Goal: Task Accomplishment & Management: Use online tool/utility

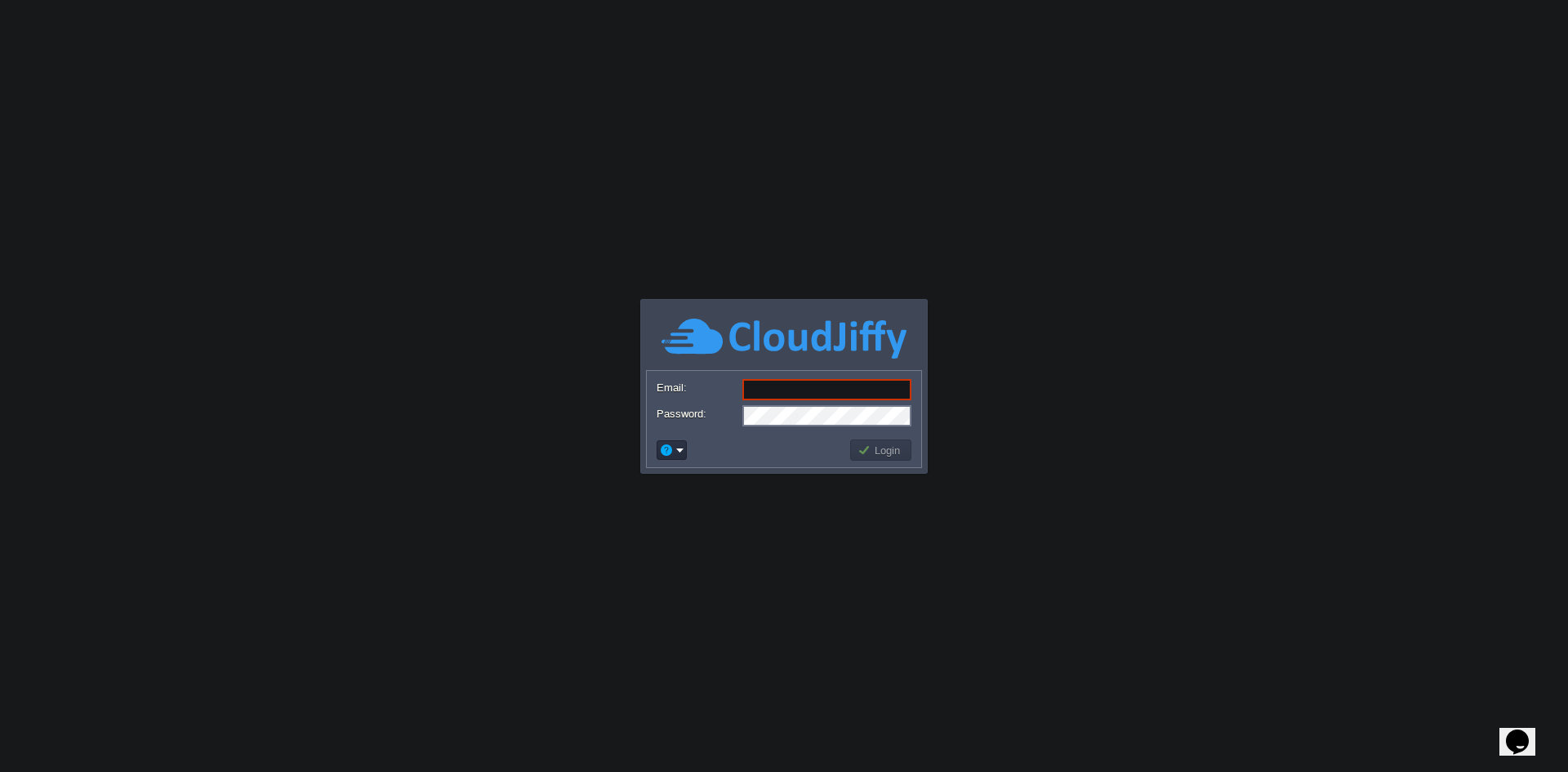
click at [807, 386] on input "Email:" at bounding box center [826, 389] width 169 height 21
click at [796, 371] on form "Email: Password:" at bounding box center [784, 402] width 275 height 62
click at [791, 386] on input "Email:" at bounding box center [826, 389] width 169 height 21
type input "[EMAIL_ADDRESS][DOMAIN_NAME]"
click at [890, 449] on button "Login" at bounding box center [881, 450] width 47 height 15
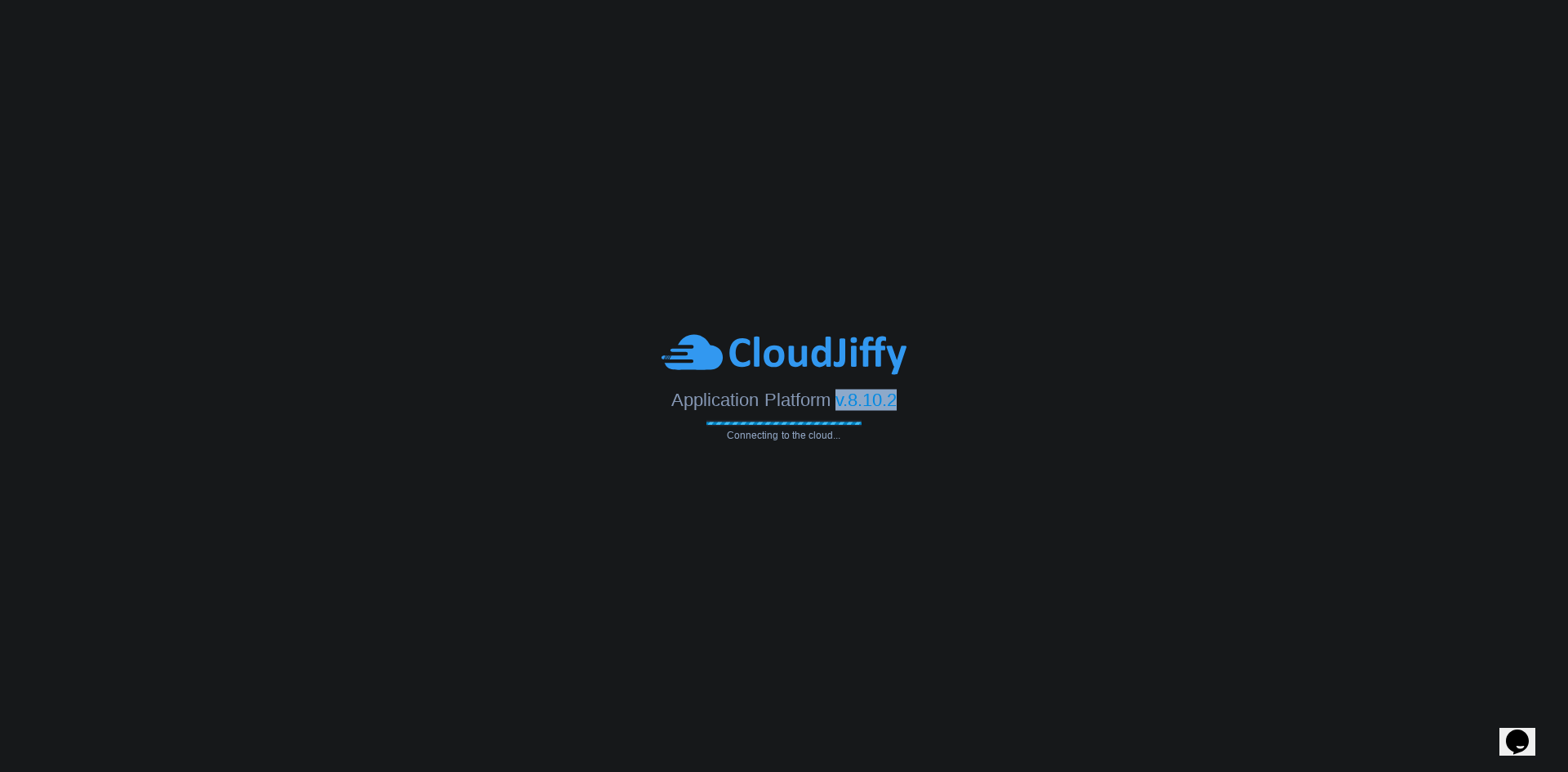
drag, startPoint x: 837, startPoint y: 401, endPoint x: 934, endPoint y: 395, distance: 97.2
click at [934, 395] on div "Application Platform v.8.10.2" at bounding box center [784, 393] width 1568 height 34
click at [889, 434] on div "Application Platform v.8.10.2 Connecting to the cloud..." at bounding box center [784, 386] width 1568 height 109
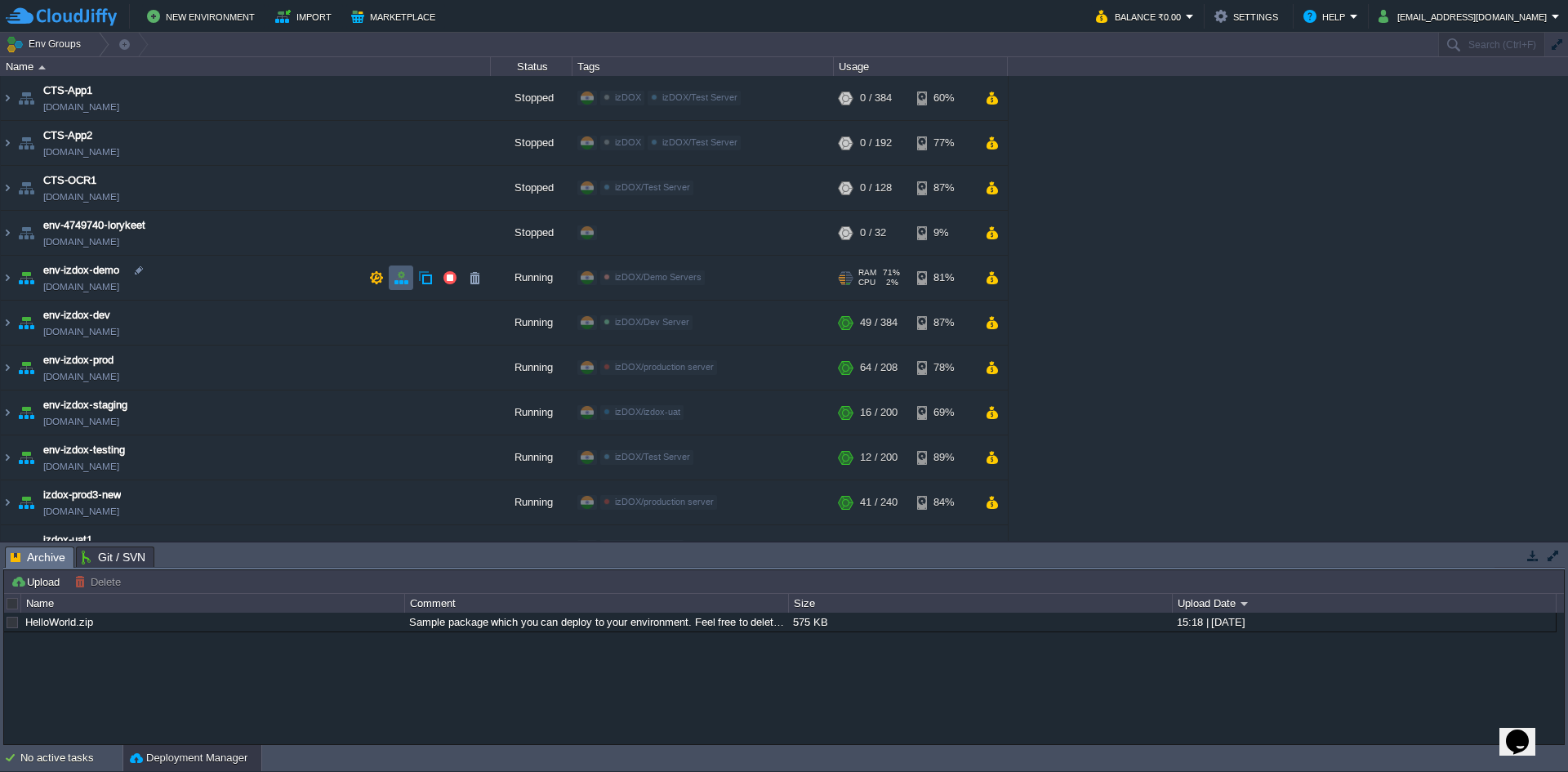
click at [395, 279] on button "button" at bounding box center [401, 278] width 15 height 15
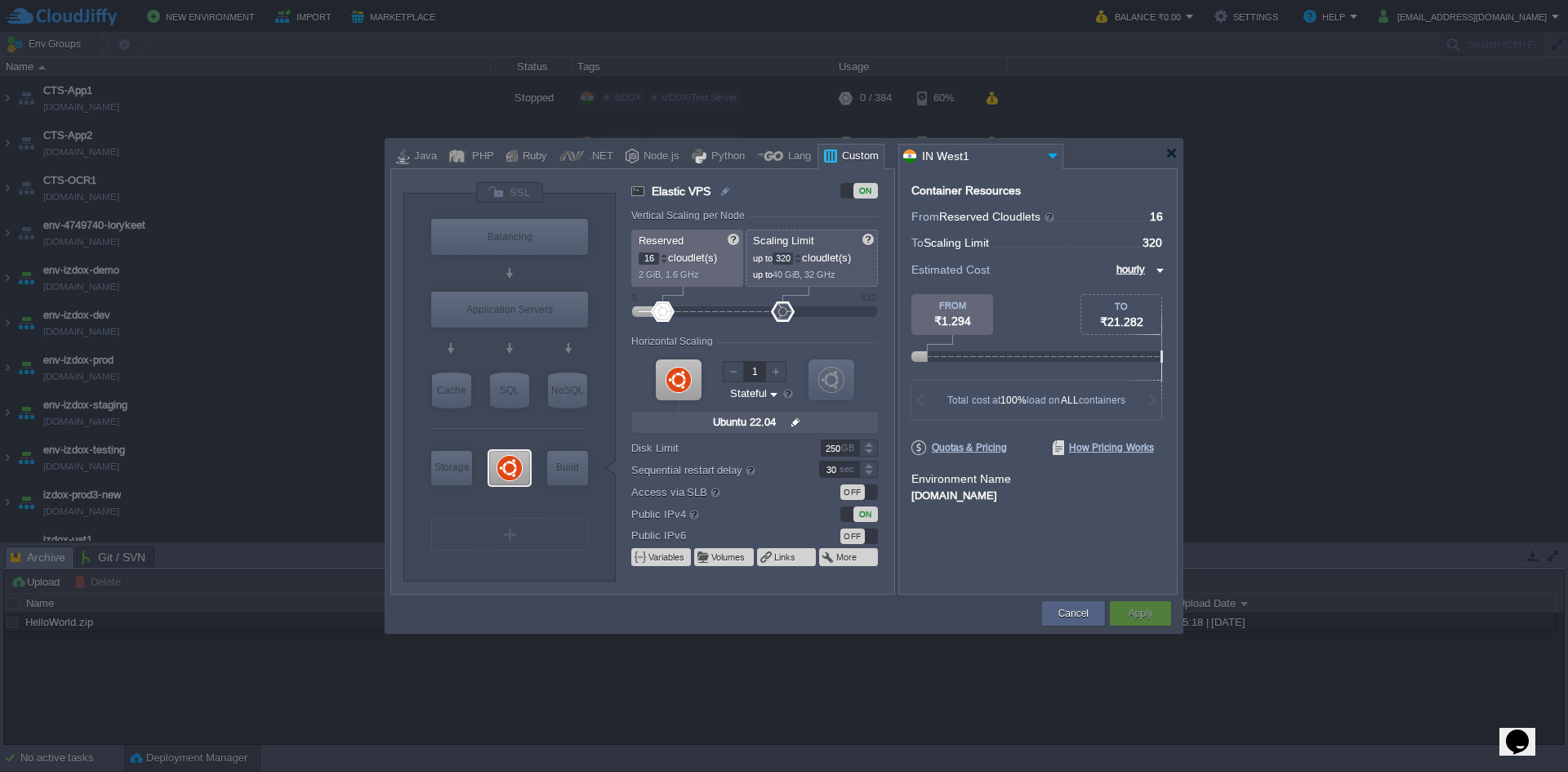
click at [1268, 161] on div at bounding box center [784, 386] width 1568 height 772
click at [1172, 153] on div at bounding box center [1171, 153] width 12 height 12
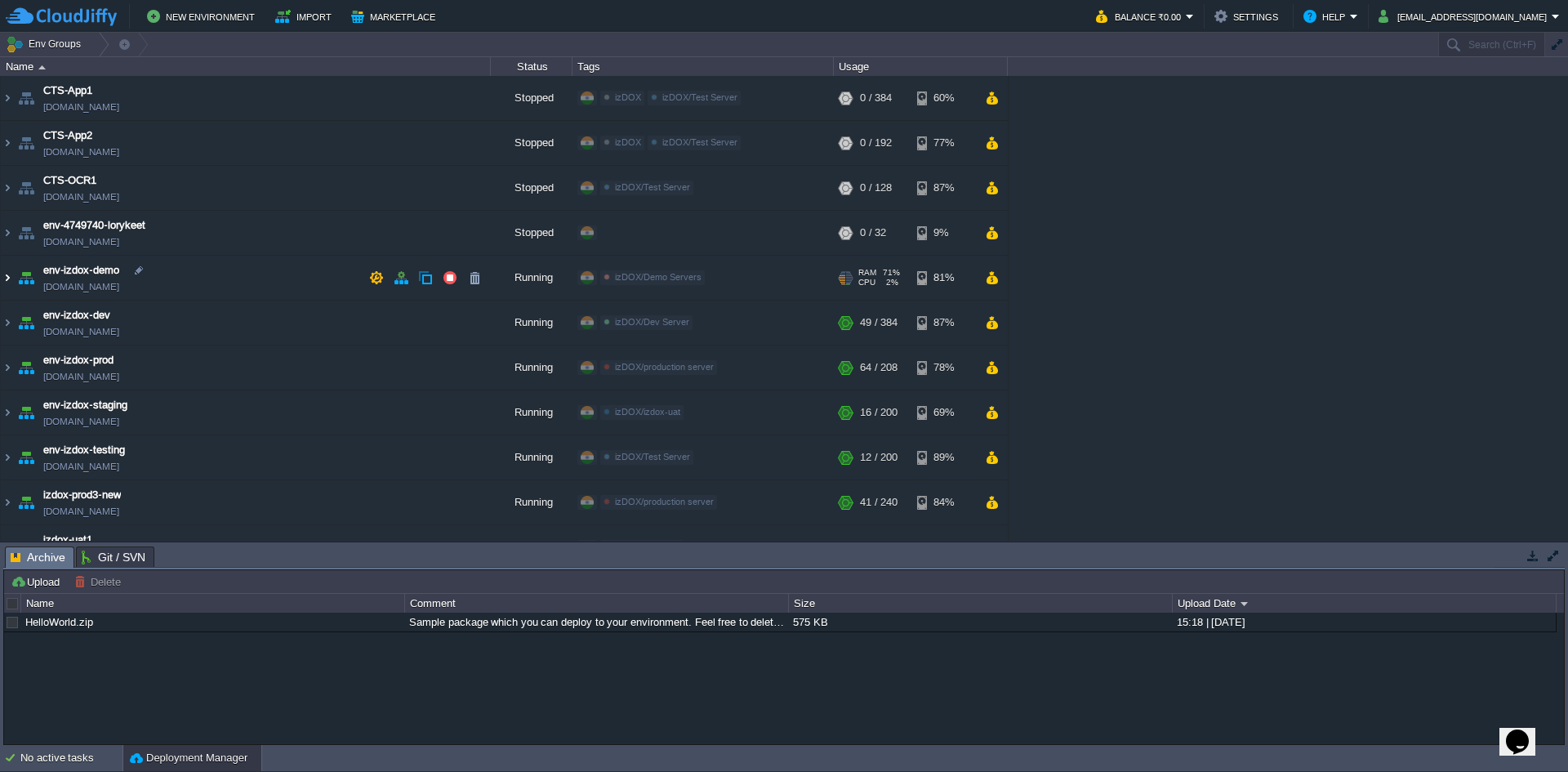
click at [6, 272] on img at bounding box center [7, 278] width 13 height 44
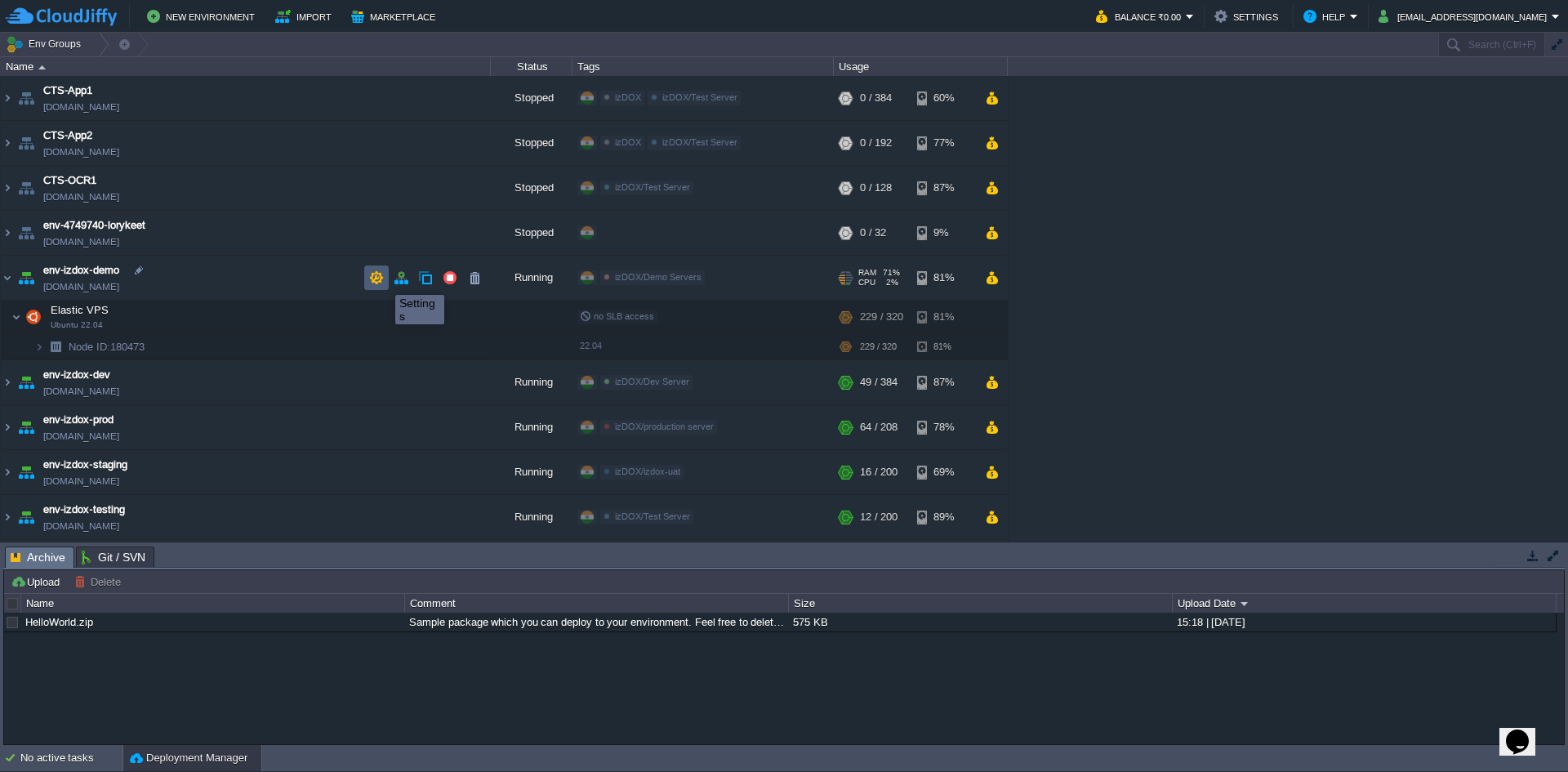
click at [381, 280] on button "button" at bounding box center [376, 278] width 15 height 15
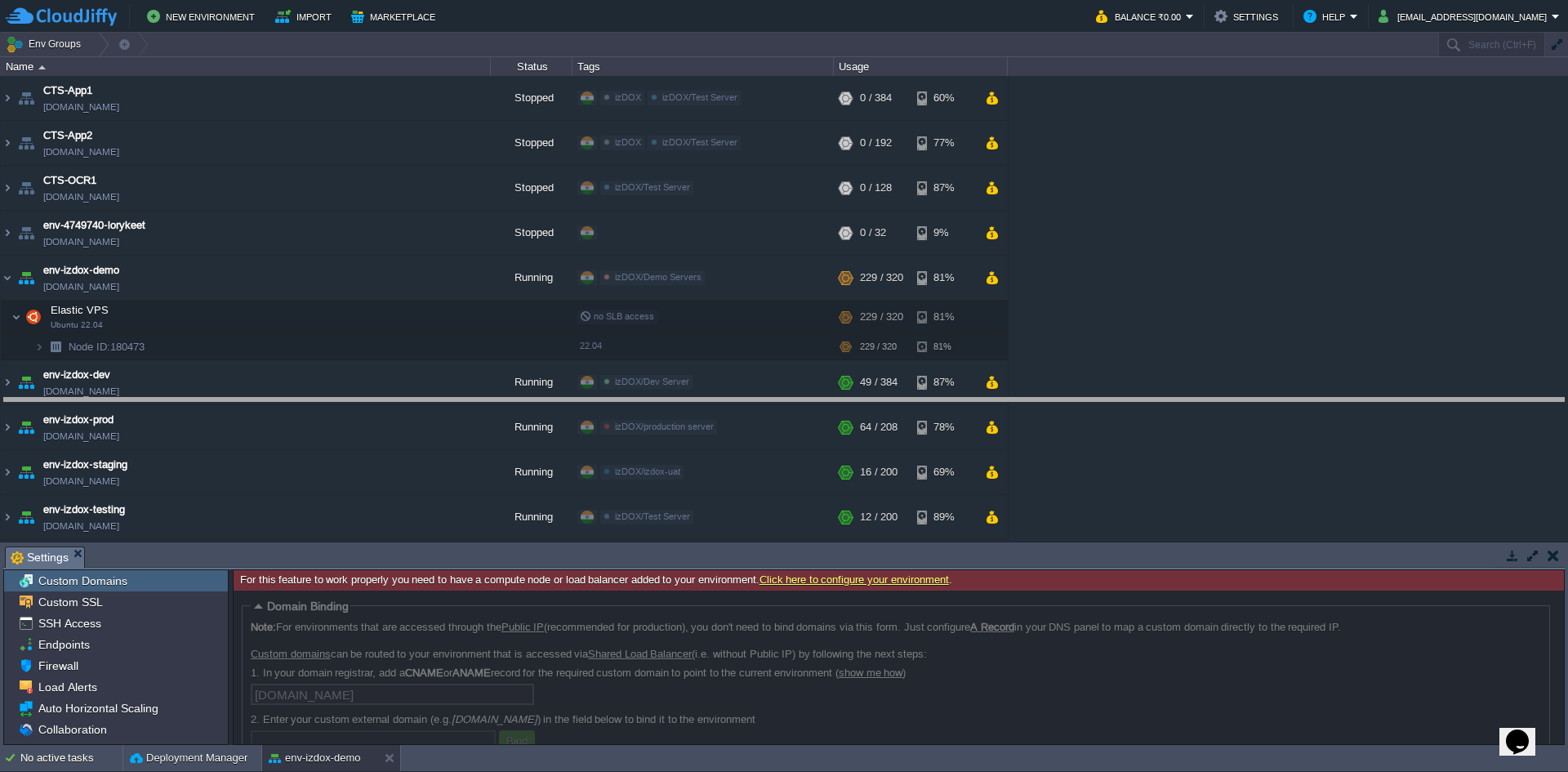
drag, startPoint x: 558, startPoint y: 546, endPoint x: 563, endPoint y: 349, distance: 197.1
click at [563, 349] on body "New Environment Import Marketplace Bonus ₹0.00 Upgrade Account Balance ₹0.00 Se…" at bounding box center [784, 386] width 1568 height 772
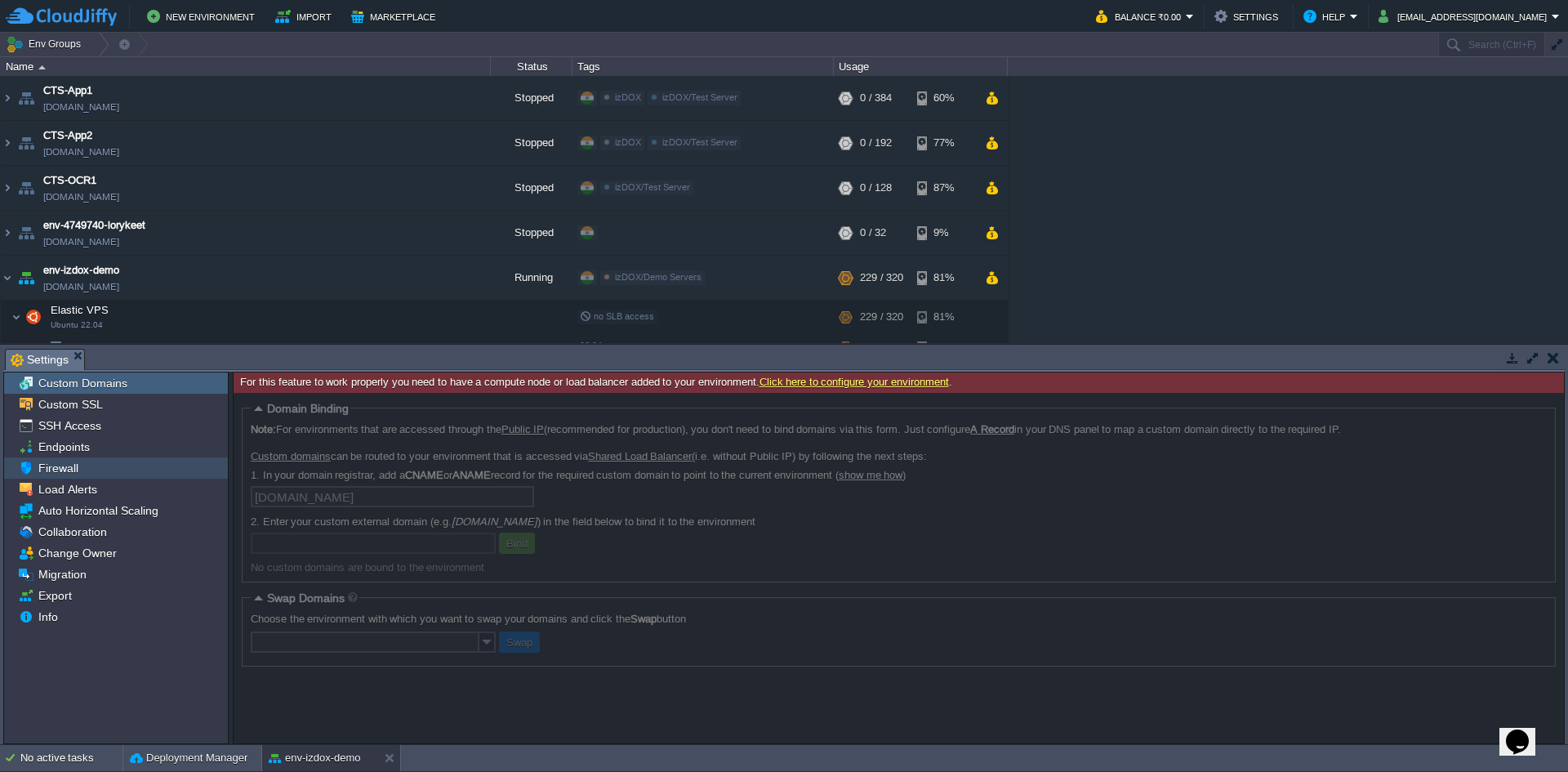
click at [83, 477] on div "Firewall" at bounding box center [115, 468] width 224 height 21
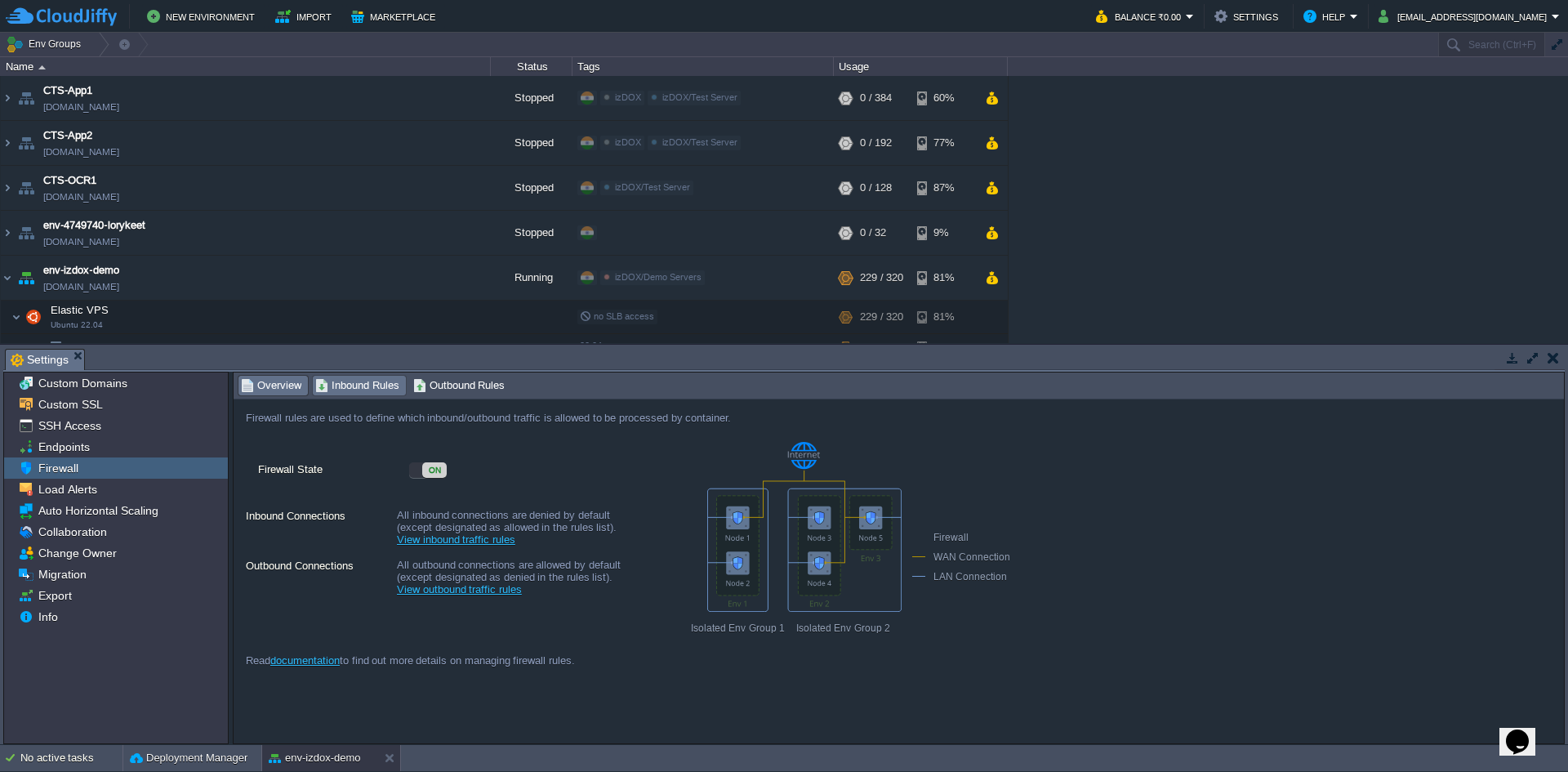
click at [368, 387] on span "Inbound Rules" at bounding box center [357, 386] width 84 height 18
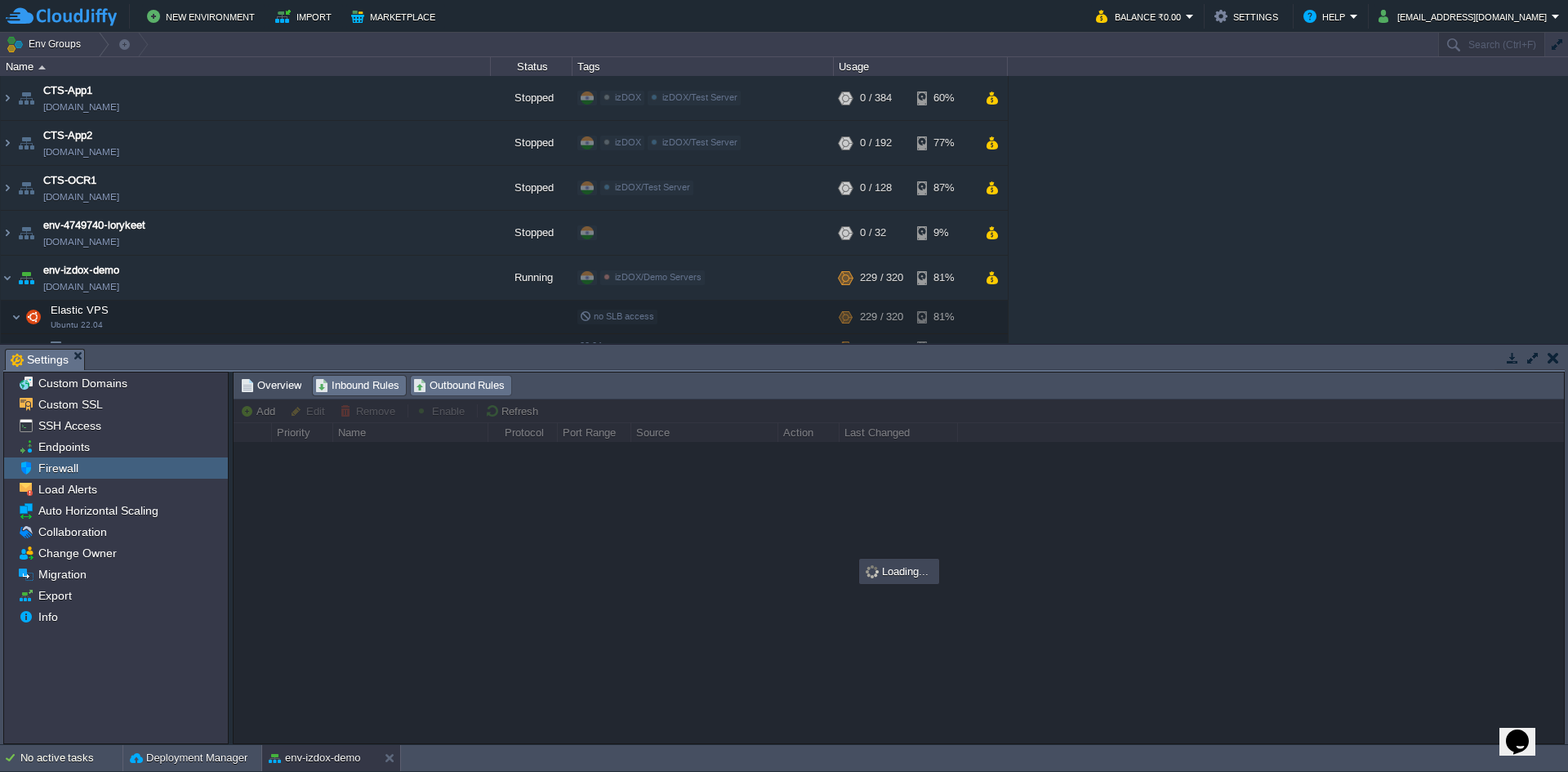
click at [453, 381] on span "Outbound Rules" at bounding box center [459, 386] width 92 height 18
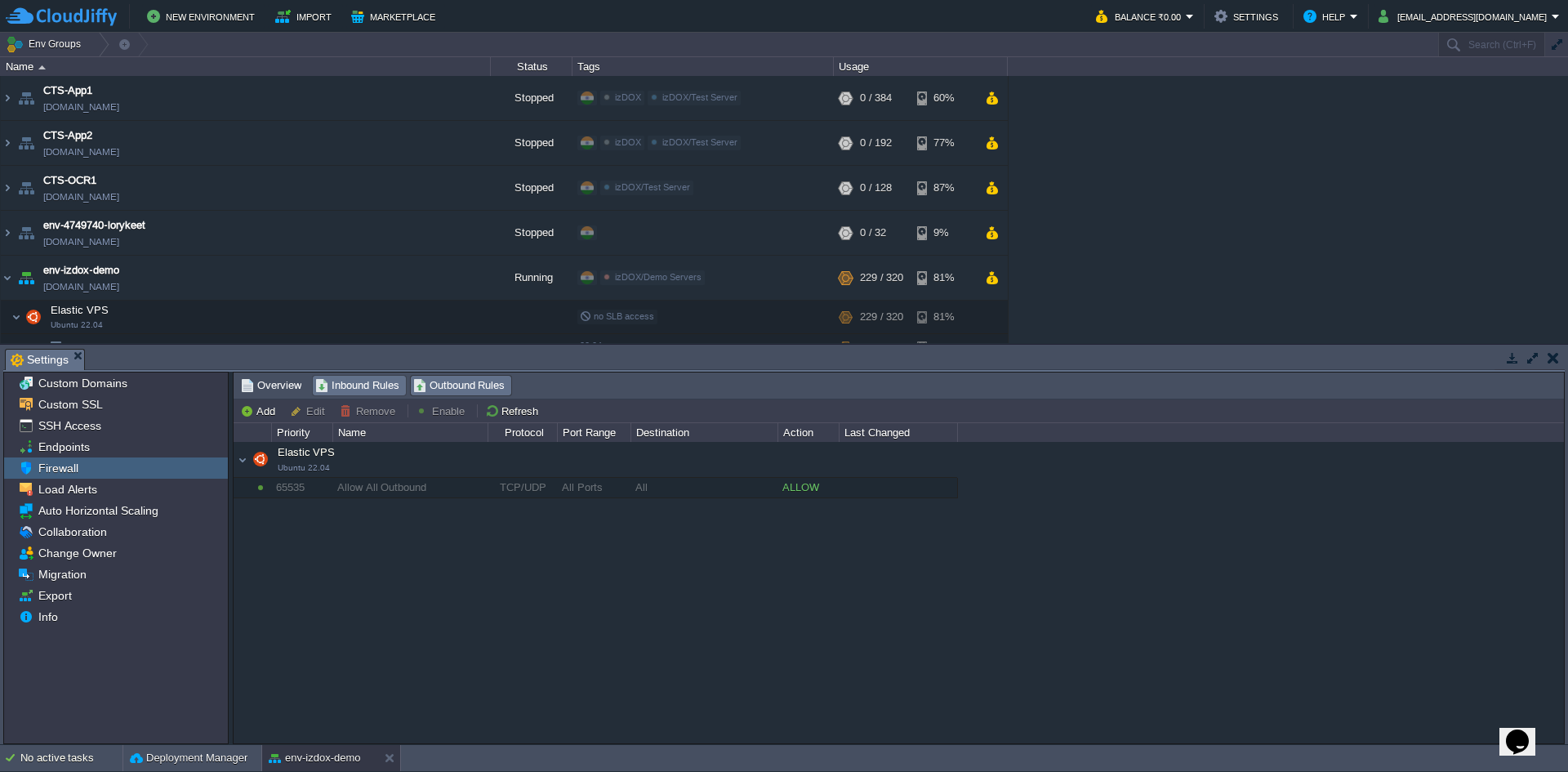
click at [352, 384] on span "Inbound Rules" at bounding box center [357, 386] width 84 height 18
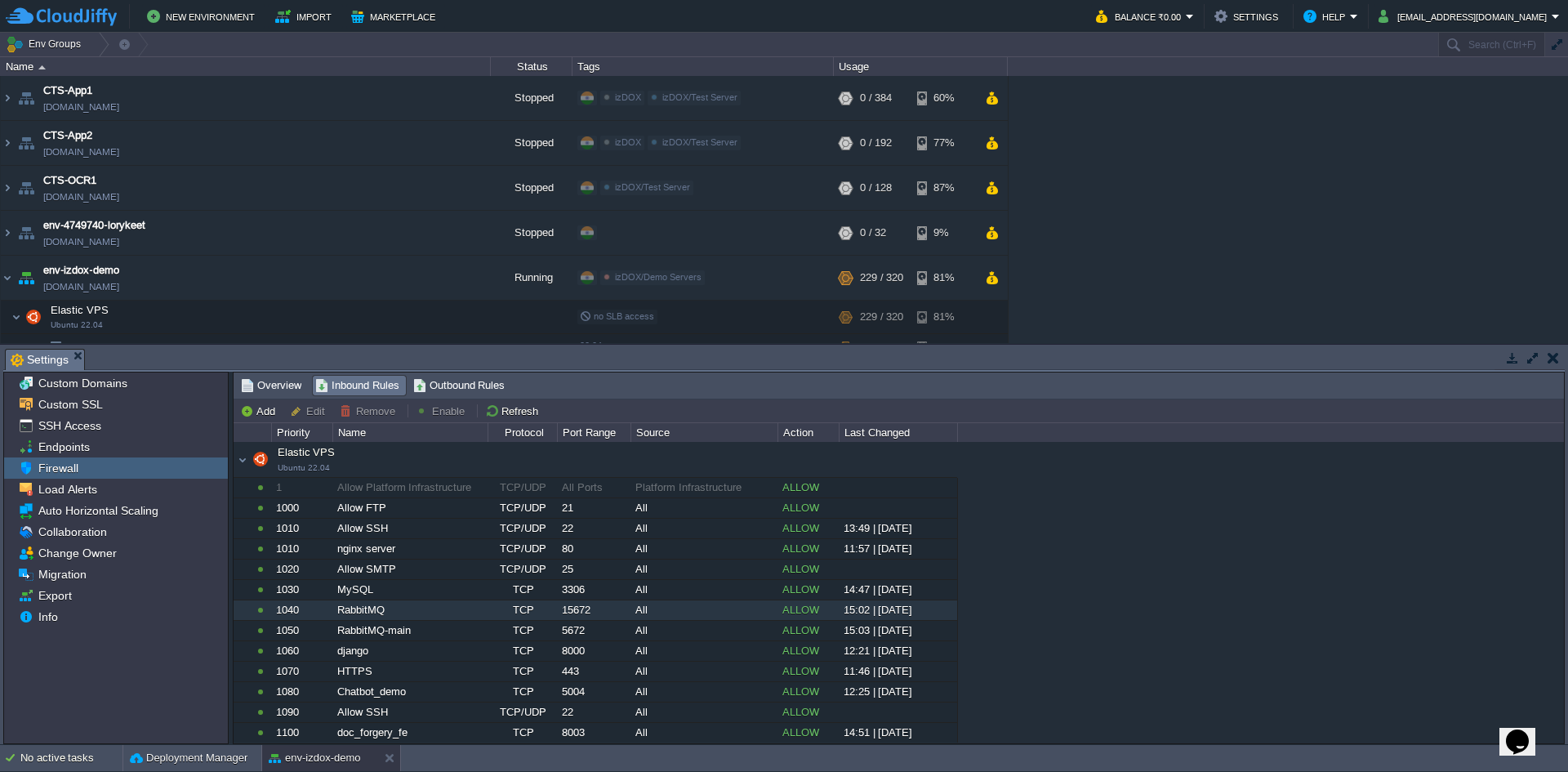
scroll to position [21, 0]
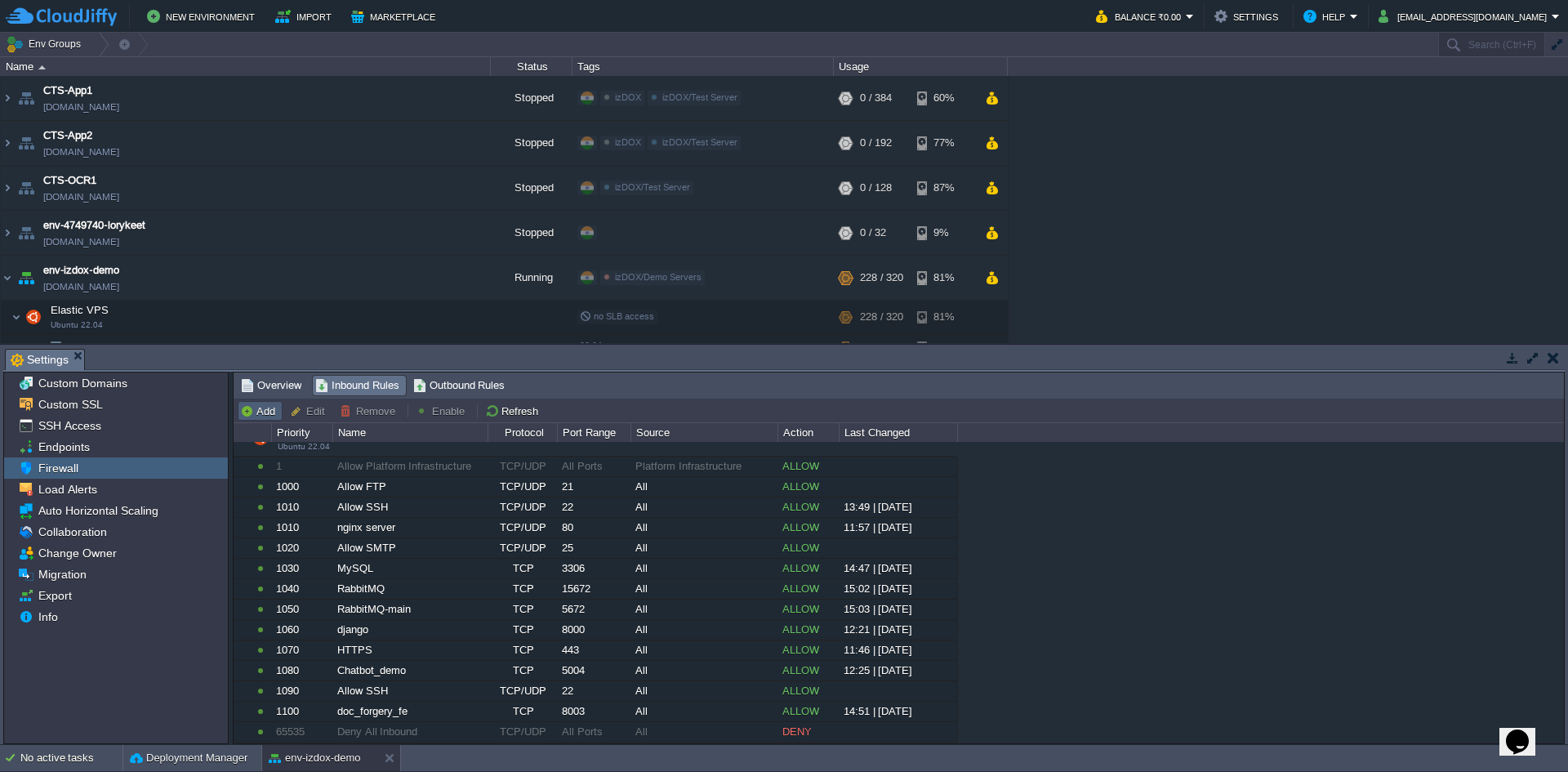
click at [264, 410] on button "Add" at bounding box center [260, 411] width 40 height 15
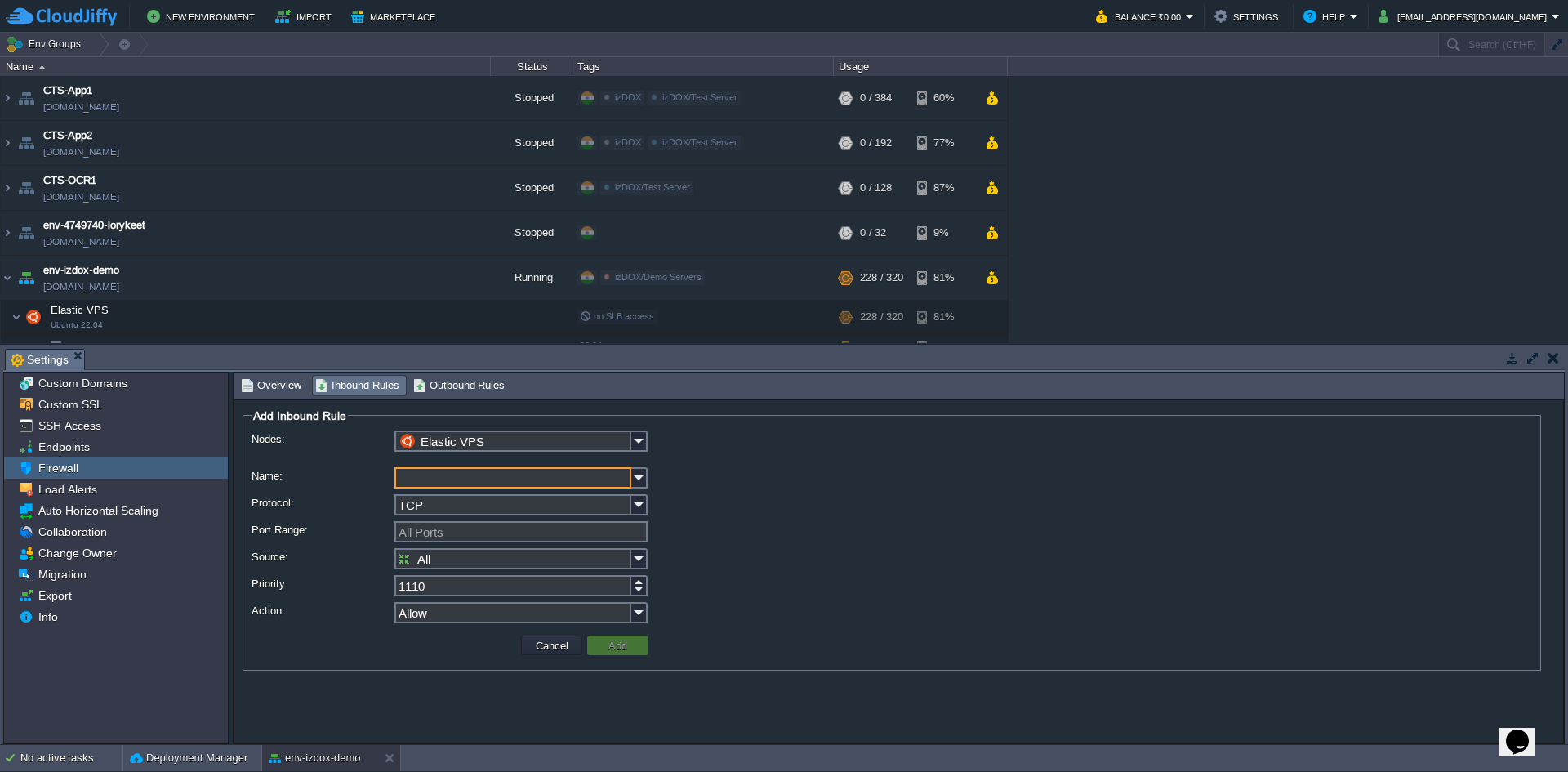
click at [458, 480] on input "Name:" at bounding box center [512, 478] width 237 height 21
drag, startPoint x: 474, startPoint y: 476, endPoint x: 357, endPoint y: 469, distance: 117.2
click at [357, 469] on div "Nodes: Elastic VPS Name: doc_forg_2 Protocol: TCP Port Range: All Ports Source:…" at bounding box center [892, 529] width 1281 height 198
type input "doc_forg_2"
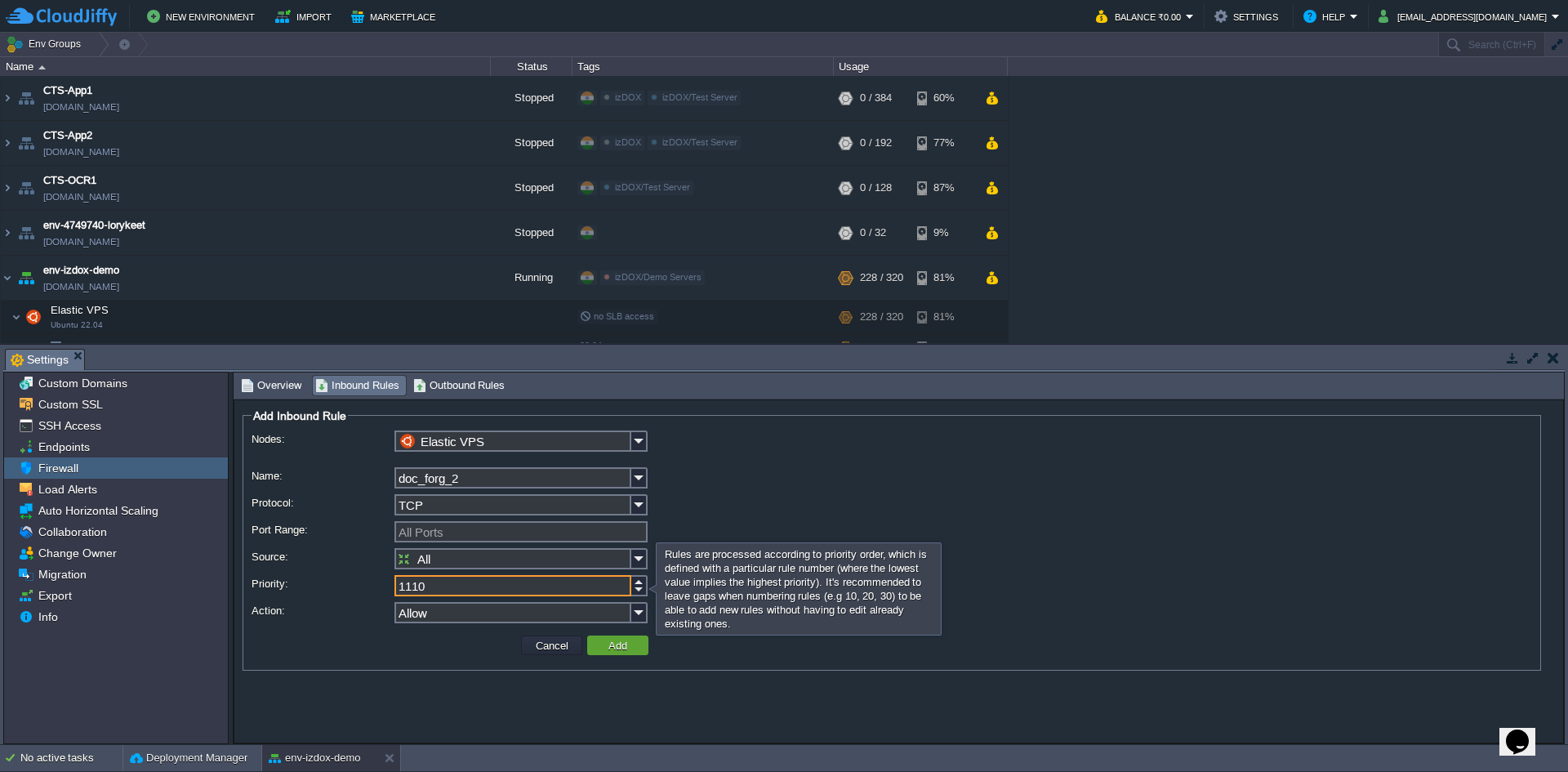
drag, startPoint x: 458, startPoint y: 589, endPoint x: 388, endPoint y: 572, distance: 72.0
click at [360, 577] on div "Priority: 1110" at bounding box center [892, 587] width 1281 height 24
click at [468, 532] on input "Port Range:" at bounding box center [521, 532] width 253 height 21
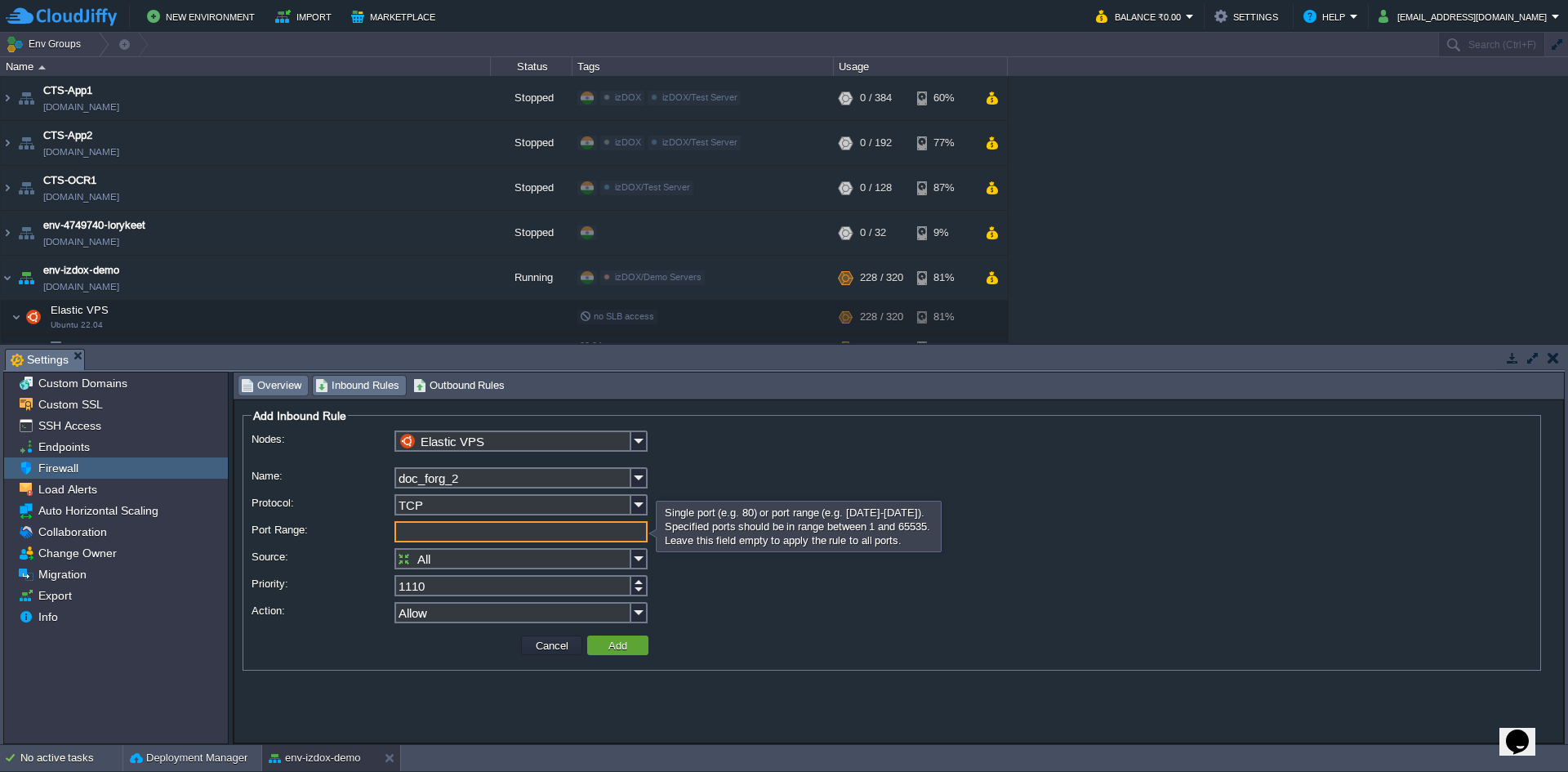
type input "All Ports"
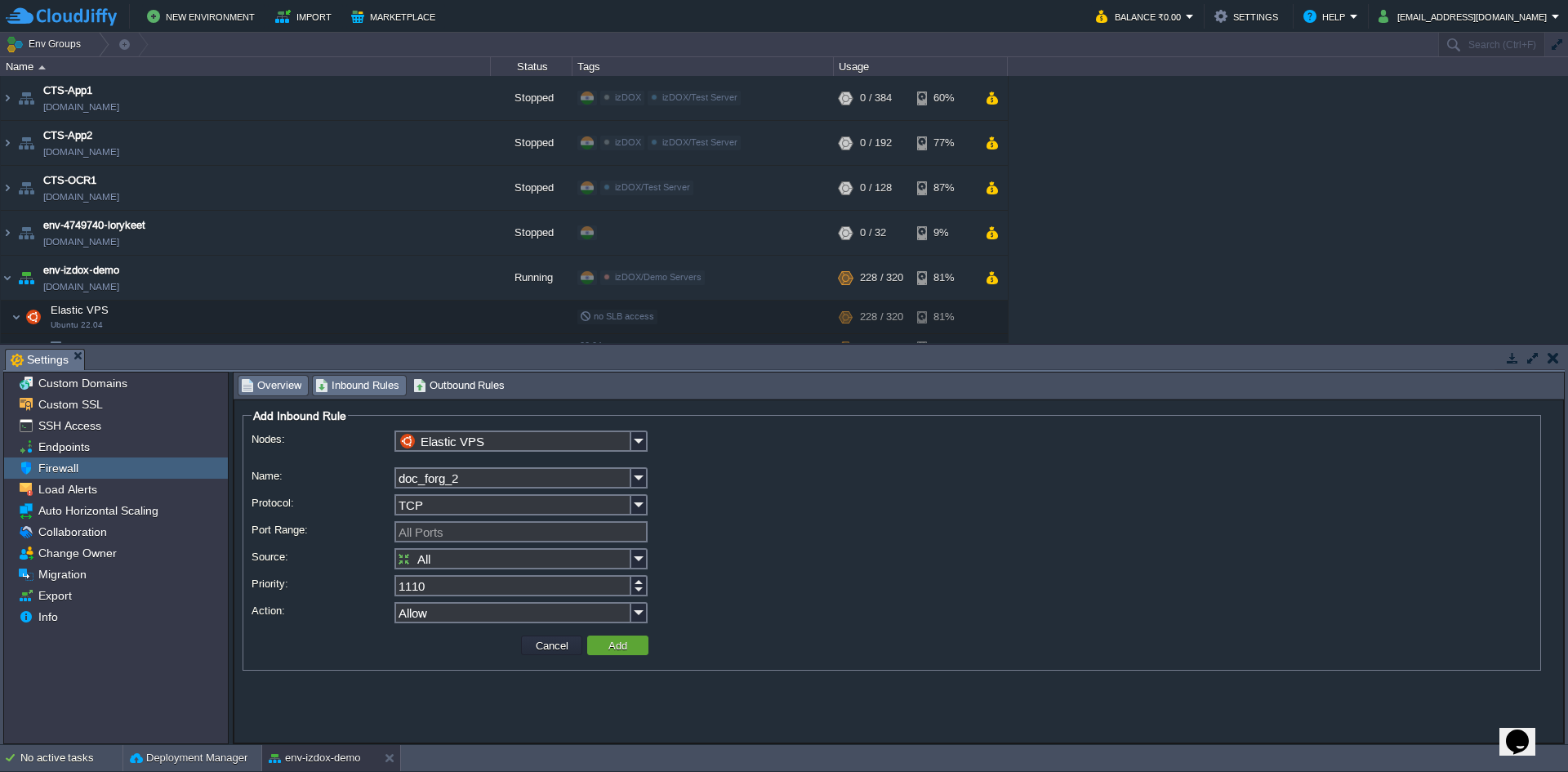
click at [273, 389] on span "Overview" at bounding box center [271, 386] width 60 height 18
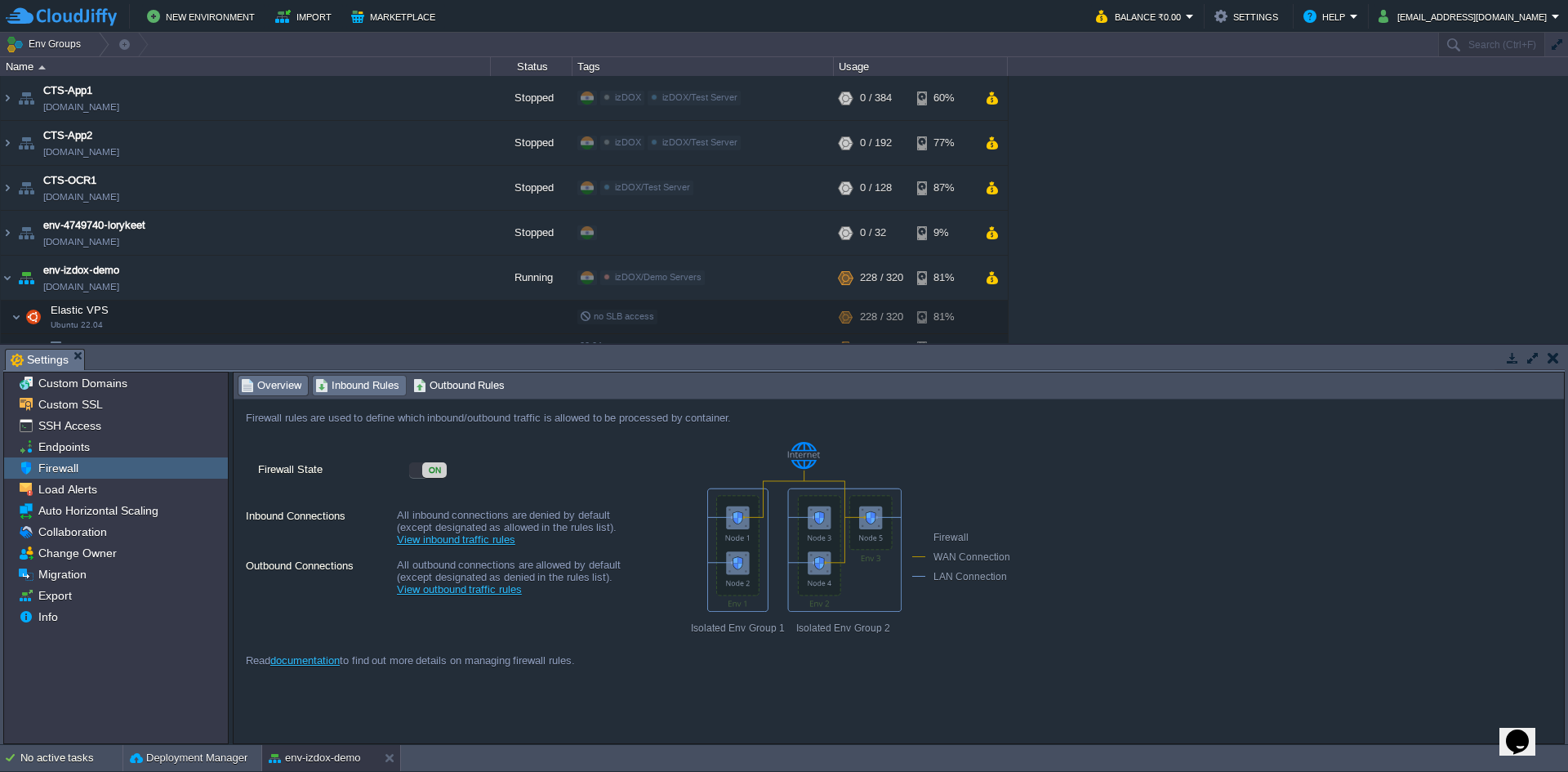
click at [354, 386] on span "Inbound Rules" at bounding box center [357, 386] width 84 height 18
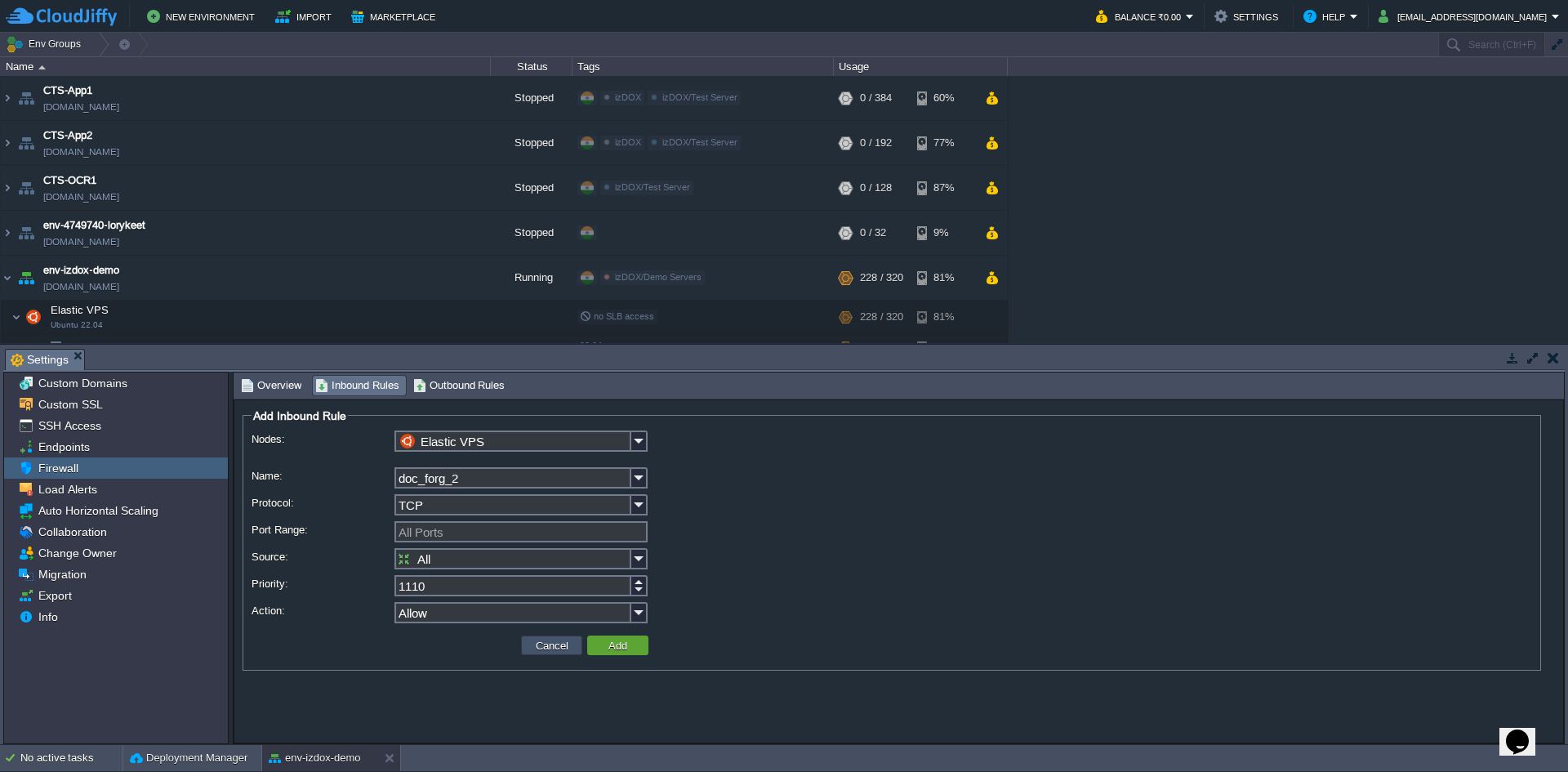
click at [538, 644] on button "Cancel" at bounding box center [552, 646] width 43 height 15
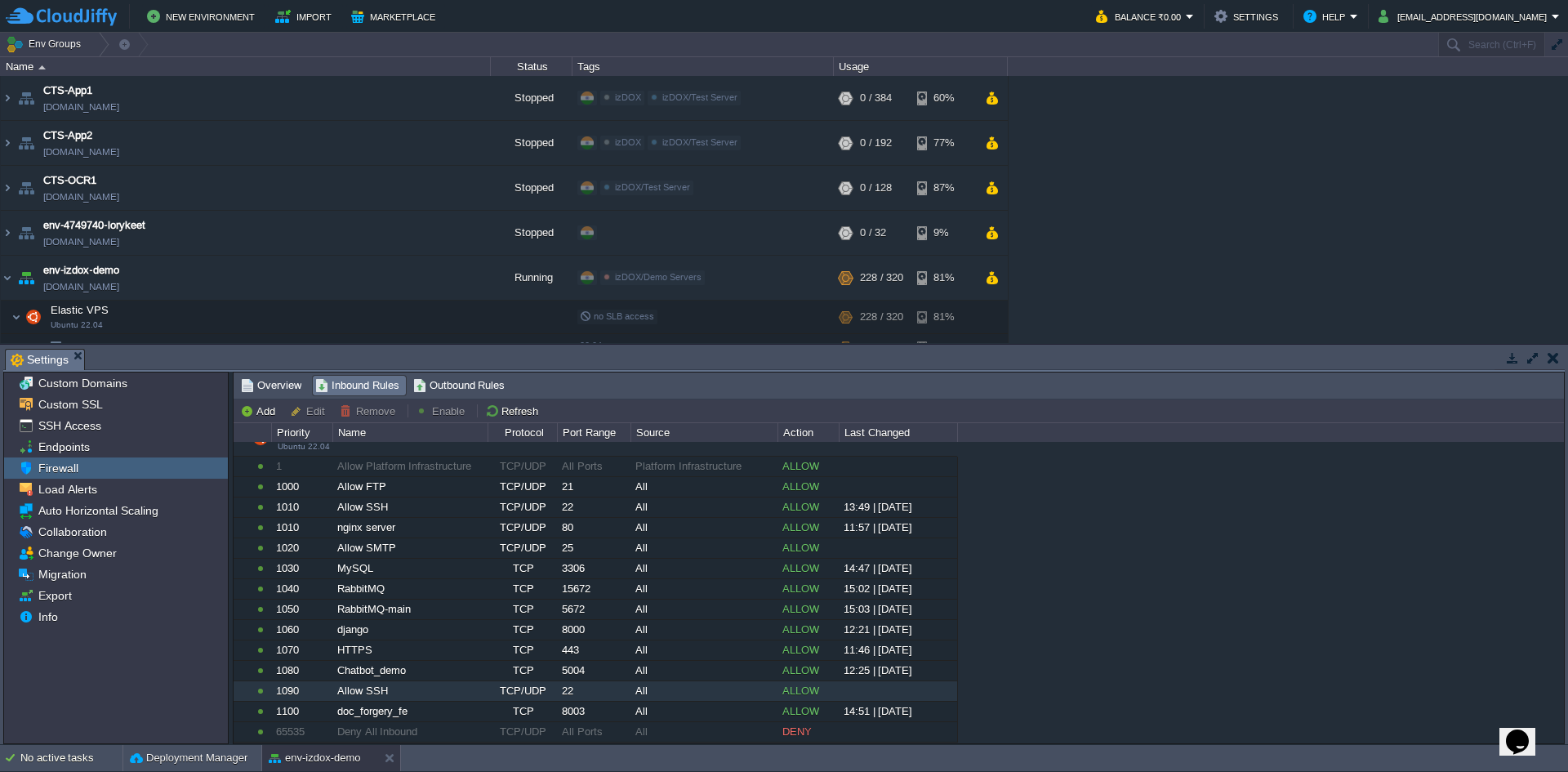
click at [392, 691] on div "Allow SSH" at bounding box center [410, 691] width 153 height 19
click at [395, 715] on div "doc_forgery_fe" at bounding box center [410, 711] width 153 height 19
type input "Elastic VPS"
type input "doc_forgery_fe"
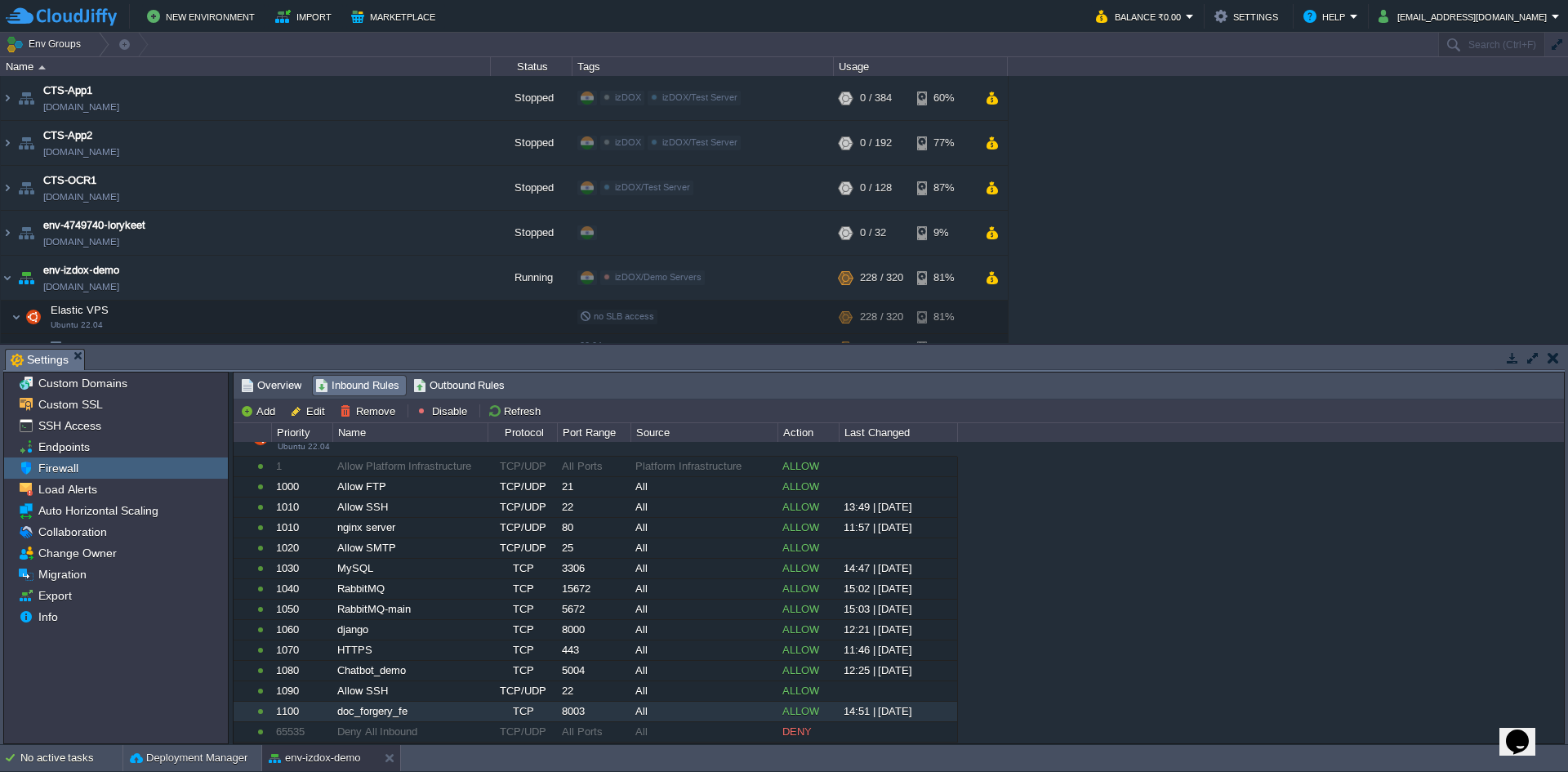
type input "8003"
type input "1100"
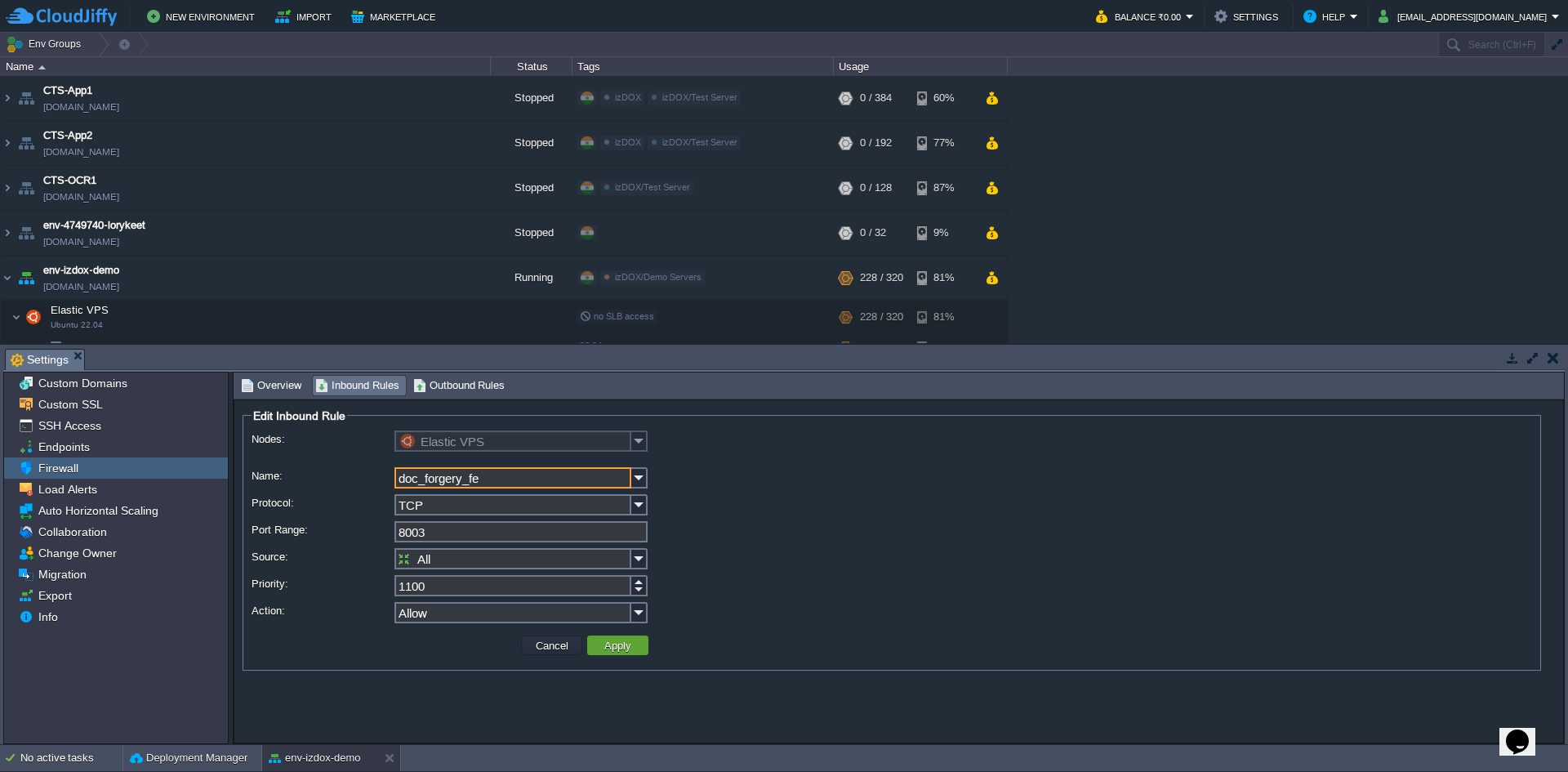
click at [482, 541] on input "8003" at bounding box center [521, 532] width 253 height 21
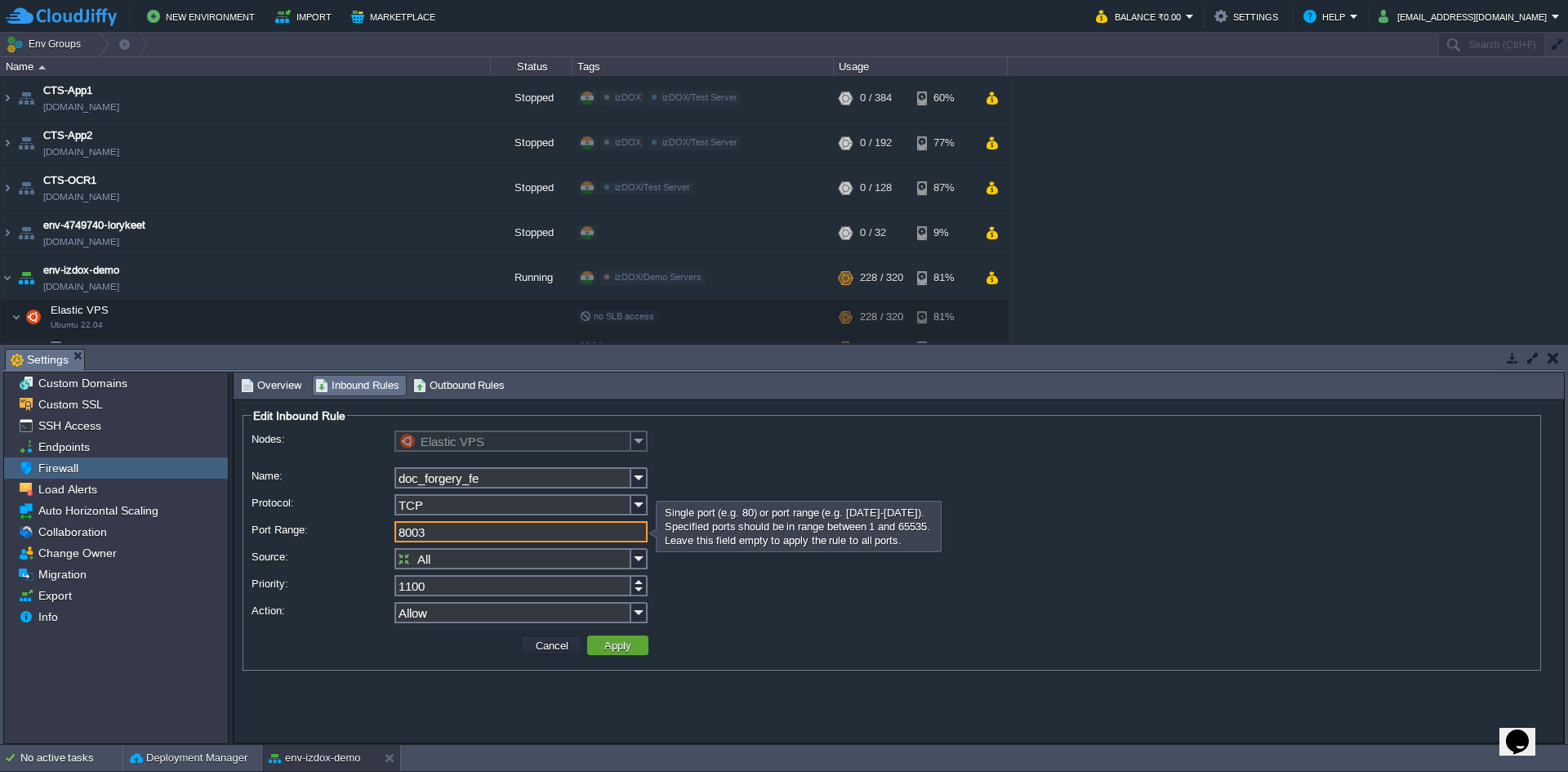
drag, startPoint x: 484, startPoint y: 537, endPoint x: 426, endPoint y: 538, distance: 58.0
click at [426, 538] on input "8003" at bounding box center [521, 532] width 253 height 21
click at [465, 535] on input "8003" at bounding box center [521, 532] width 253 height 21
click at [545, 647] on button "Cancel" at bounding box center [552, 646] width 43 height 15
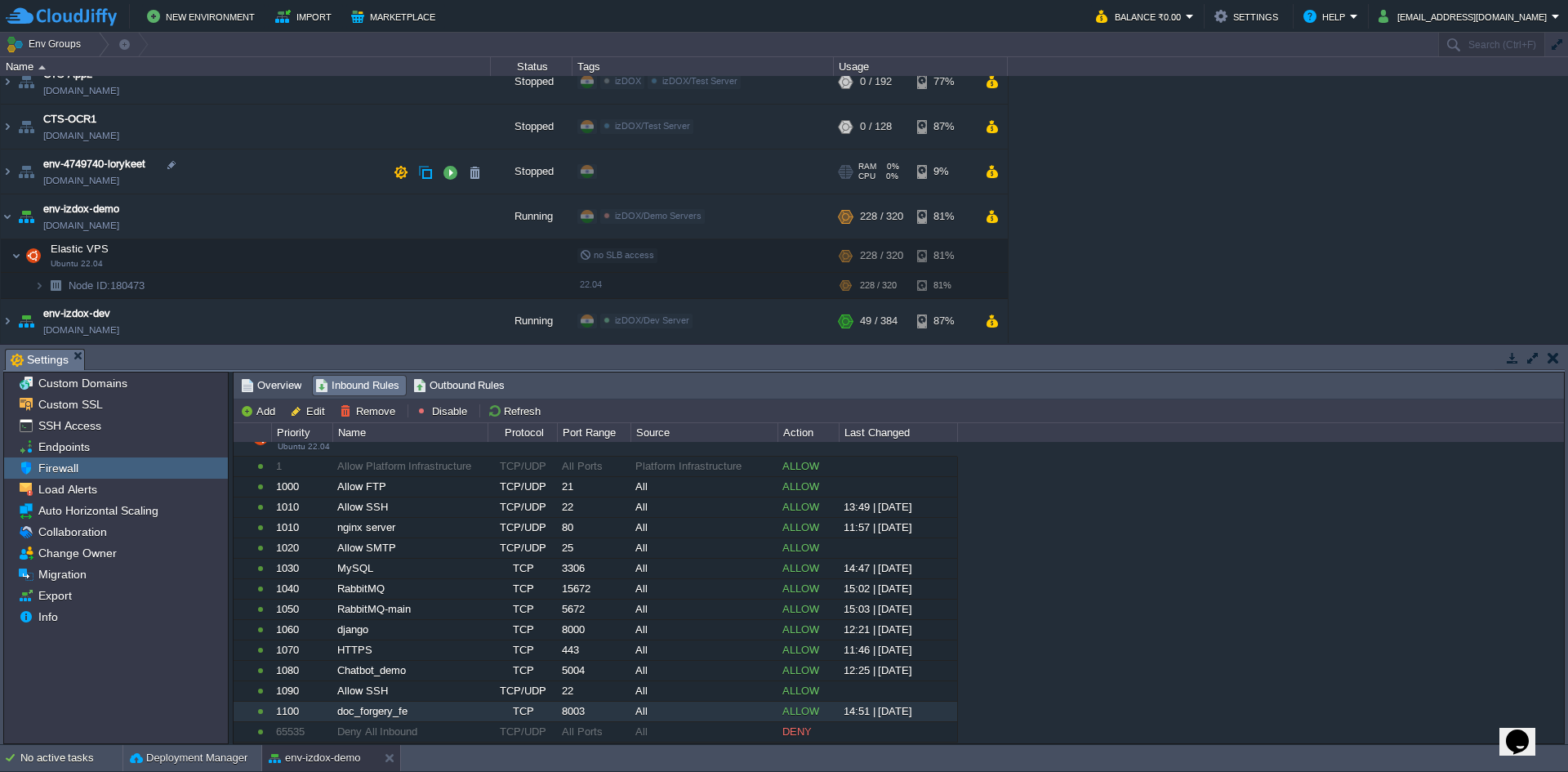
scroll to position [164, 0]
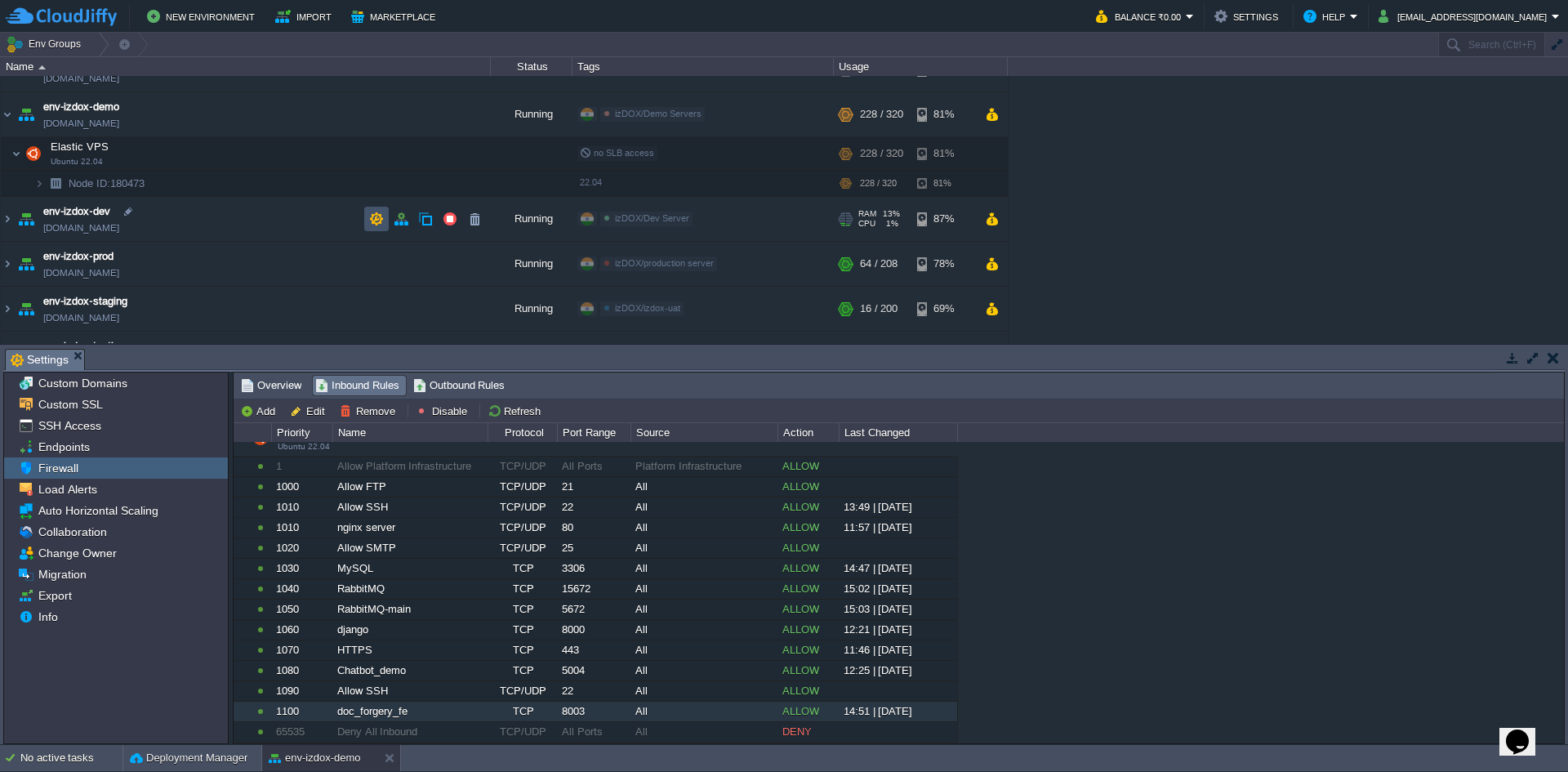
click at [379, 214] on button "button" at bounding box center [376, 219] width 15 height 15
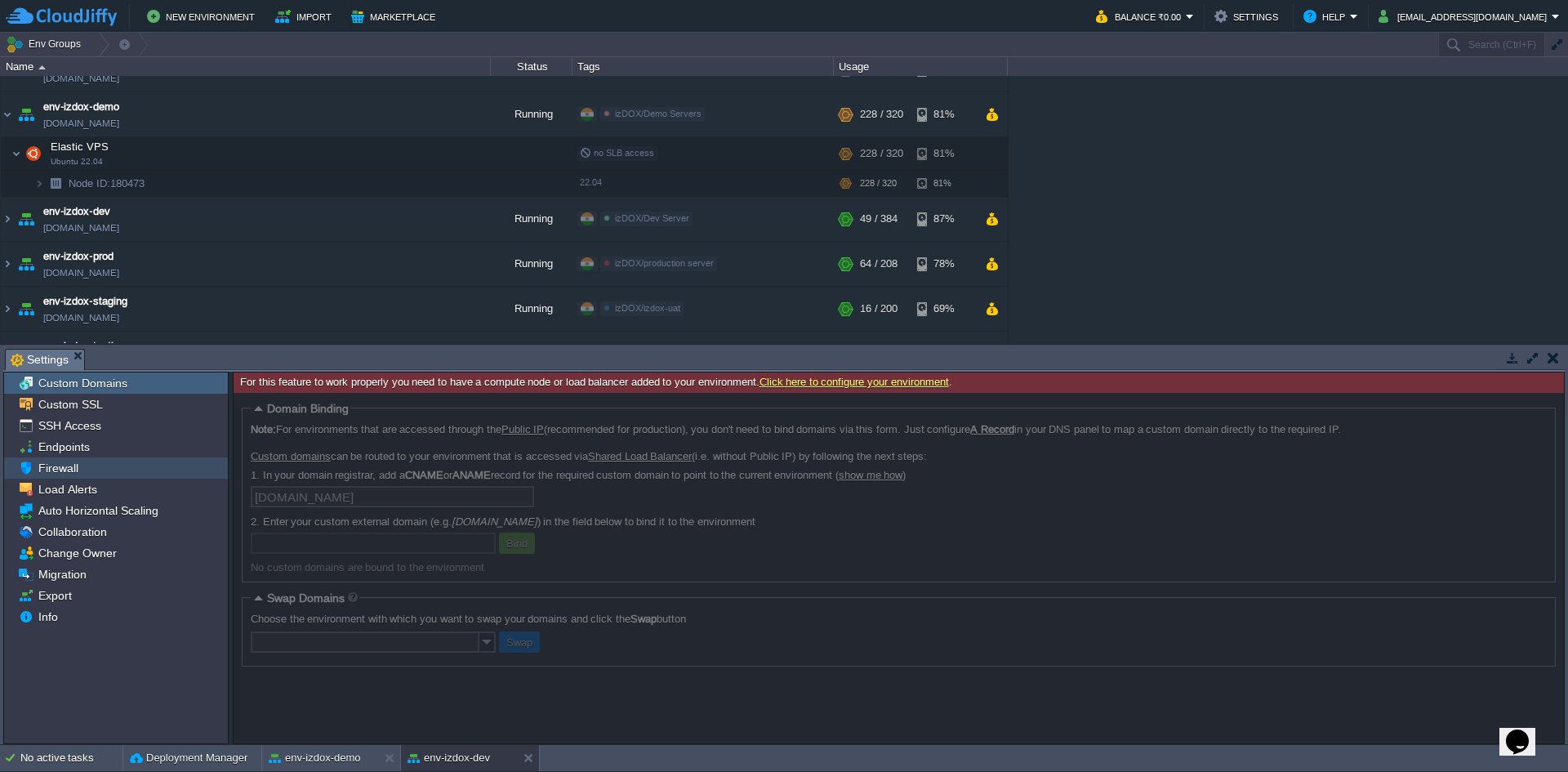
click at [89, 469] on div "Firewall" at bounding box center [115, 468] width 224 height 21
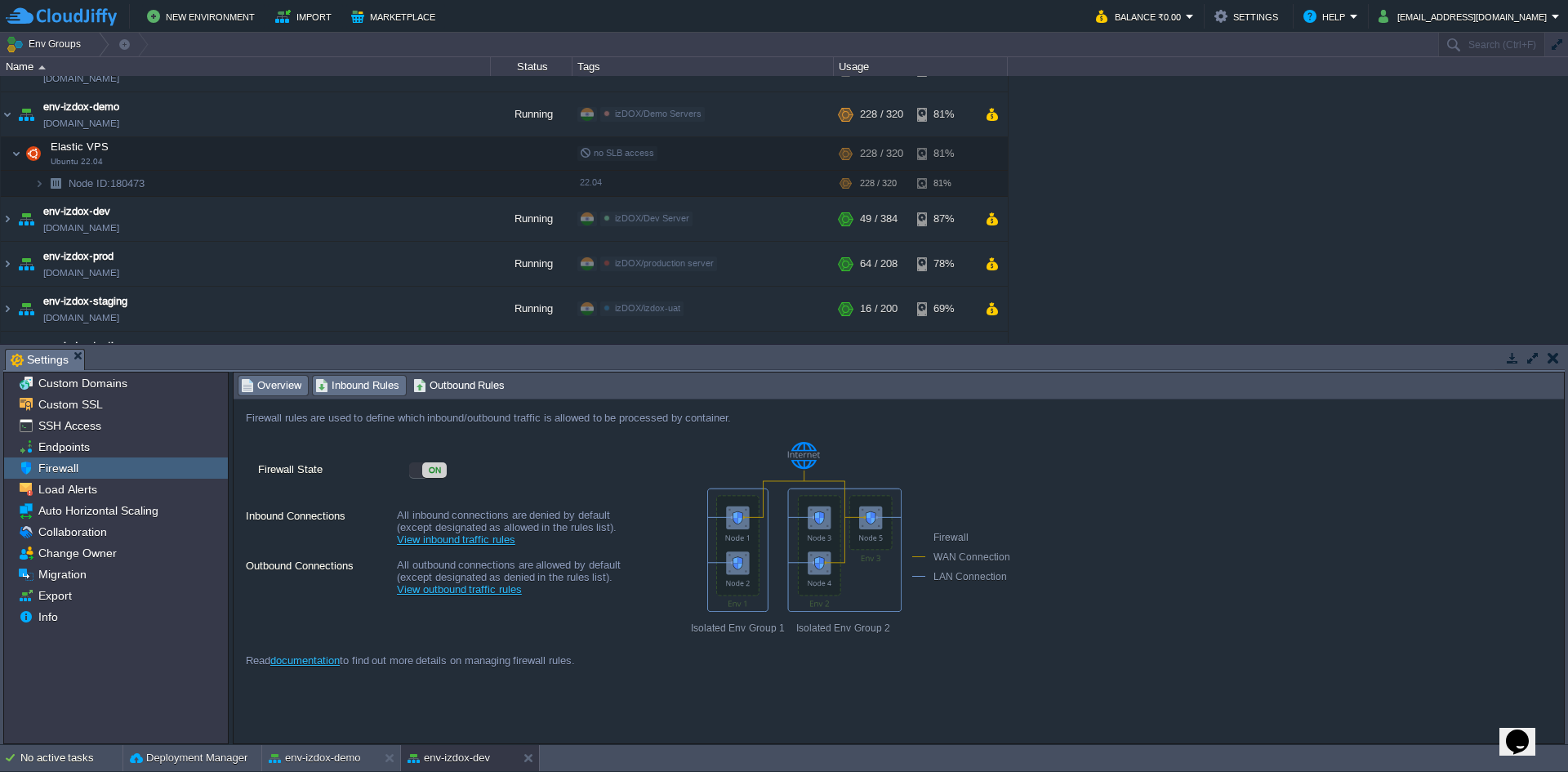
click at [384, 381] on span "Inbound Rules" at bounding box center [357, 386] width 84 height 18
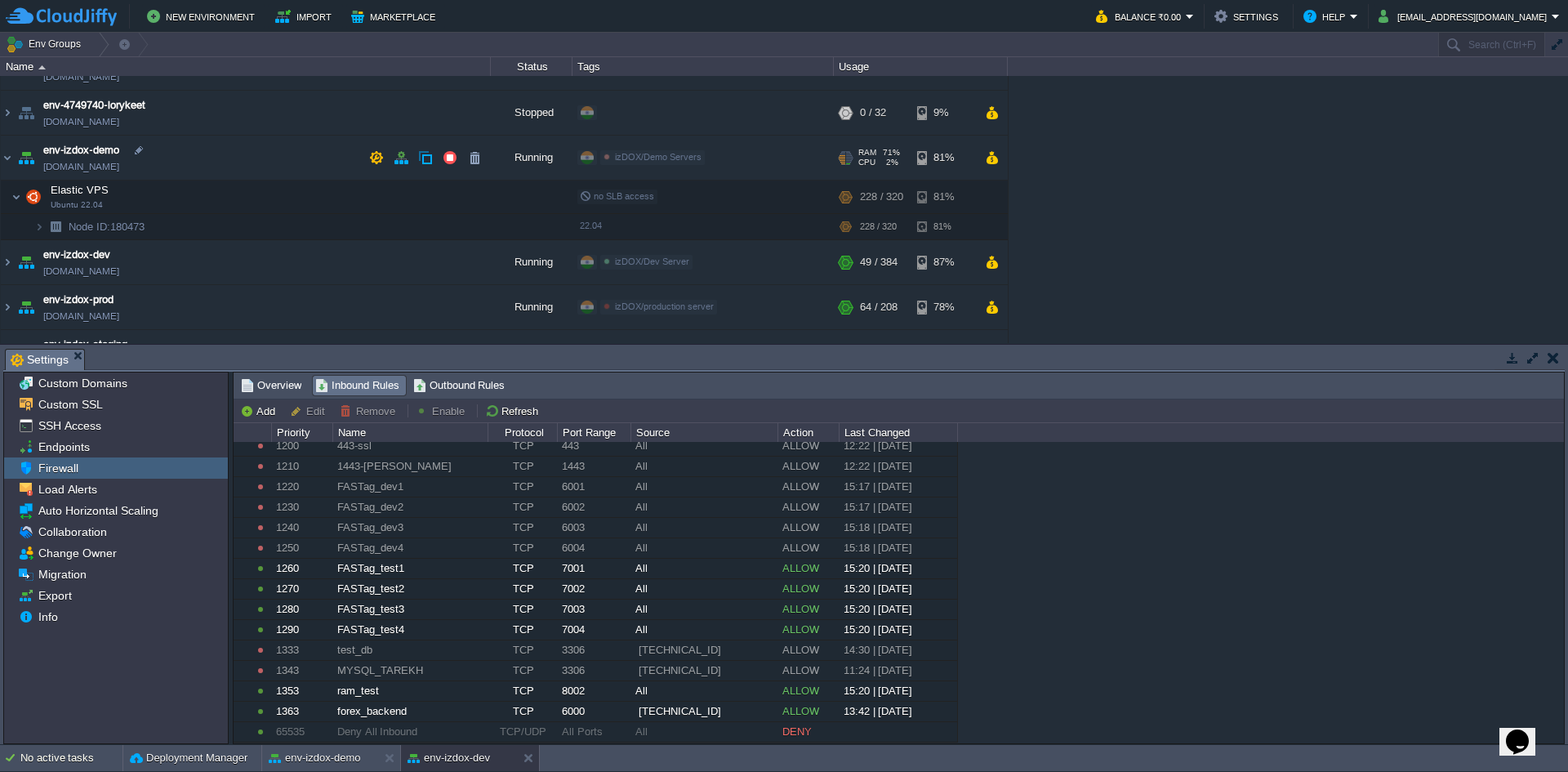
scroll to position [81, 0]
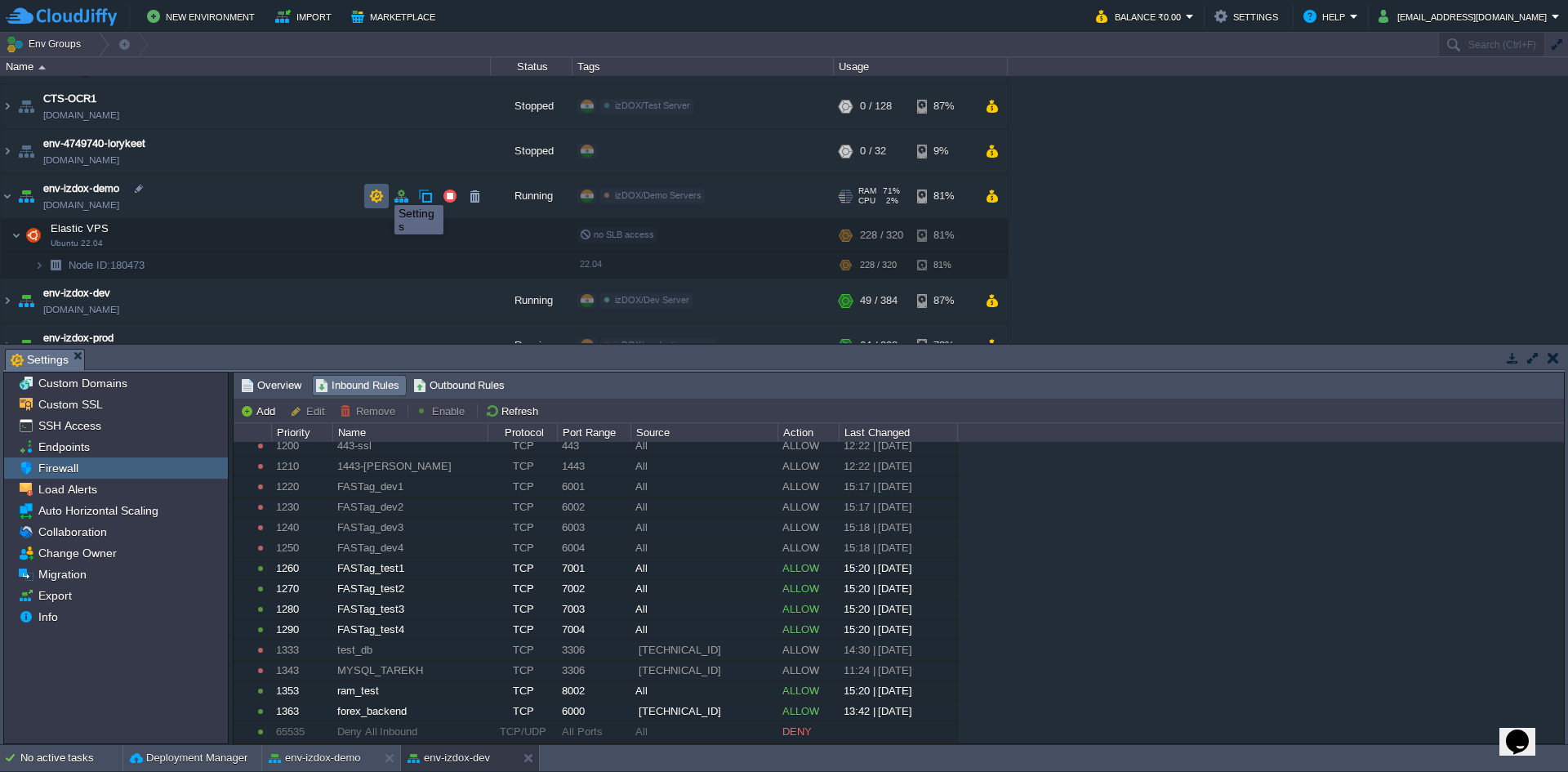
click at [383, 190] on button "button" at bounding box center [376, 196] width 15 height 15
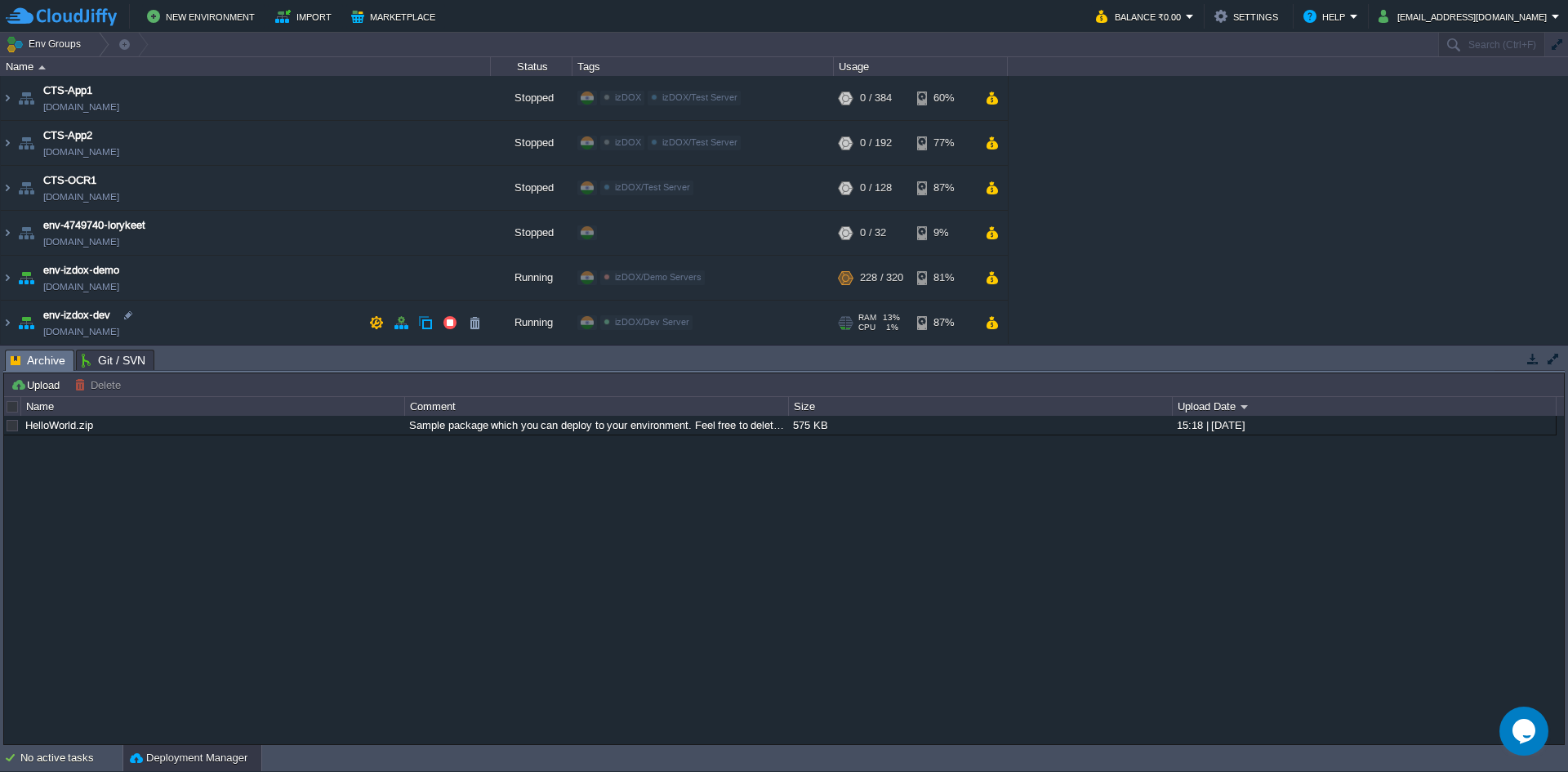
scroll to position [81, 0]
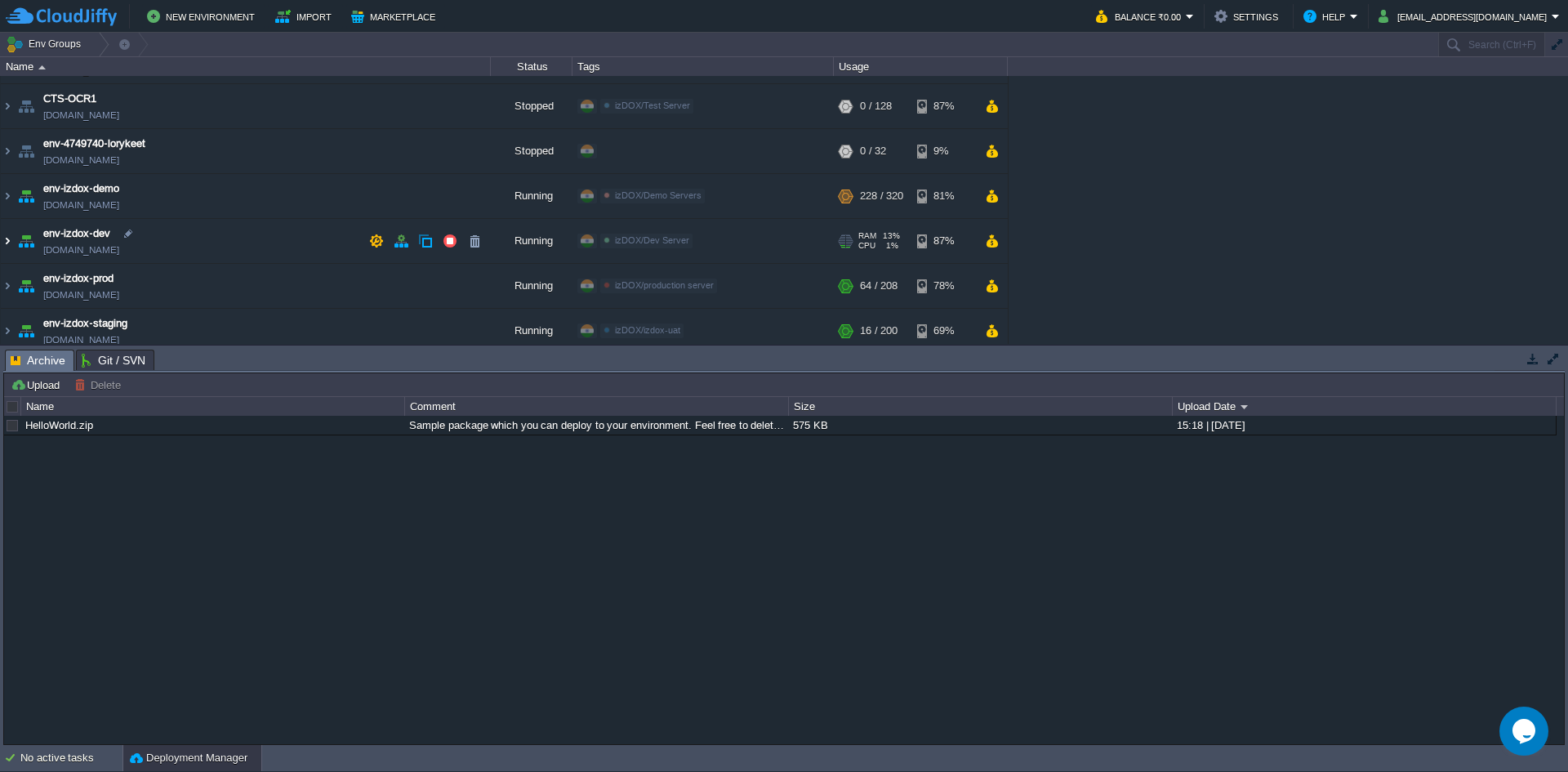
drag, startPoint x: 6, startPoint y: 241, endPoint x: 24, endPoint y: 259, distance: 25.5
click at [6, 241] on img at bounding box center [7, 241] width 13 height 44
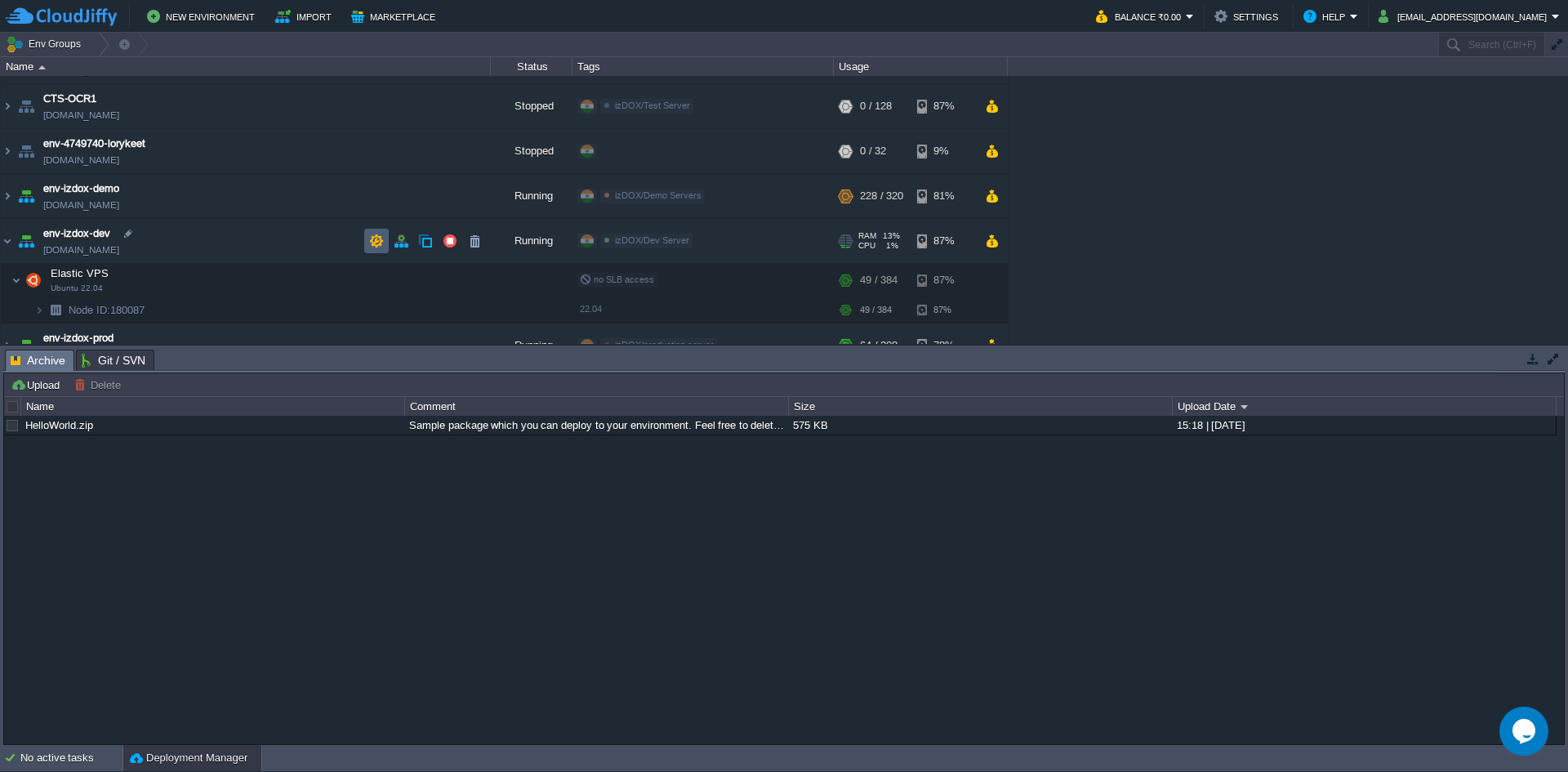
click at [377, 241] on button "button" at bounding box center [376, 241] width 15 height 15
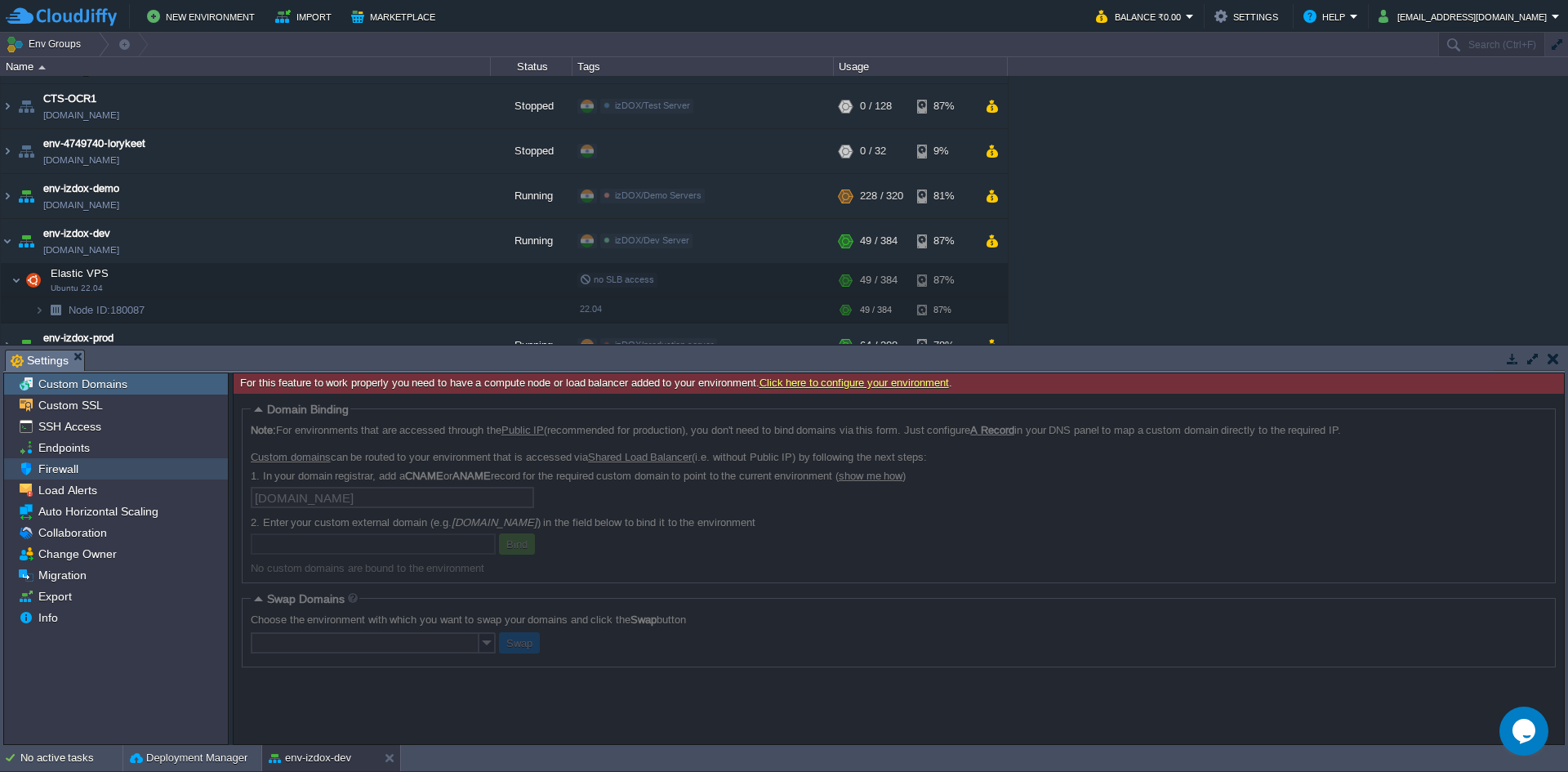
click at [124, 476] on div "Firewall" at bounding box center [115, 469] width 224 height 21
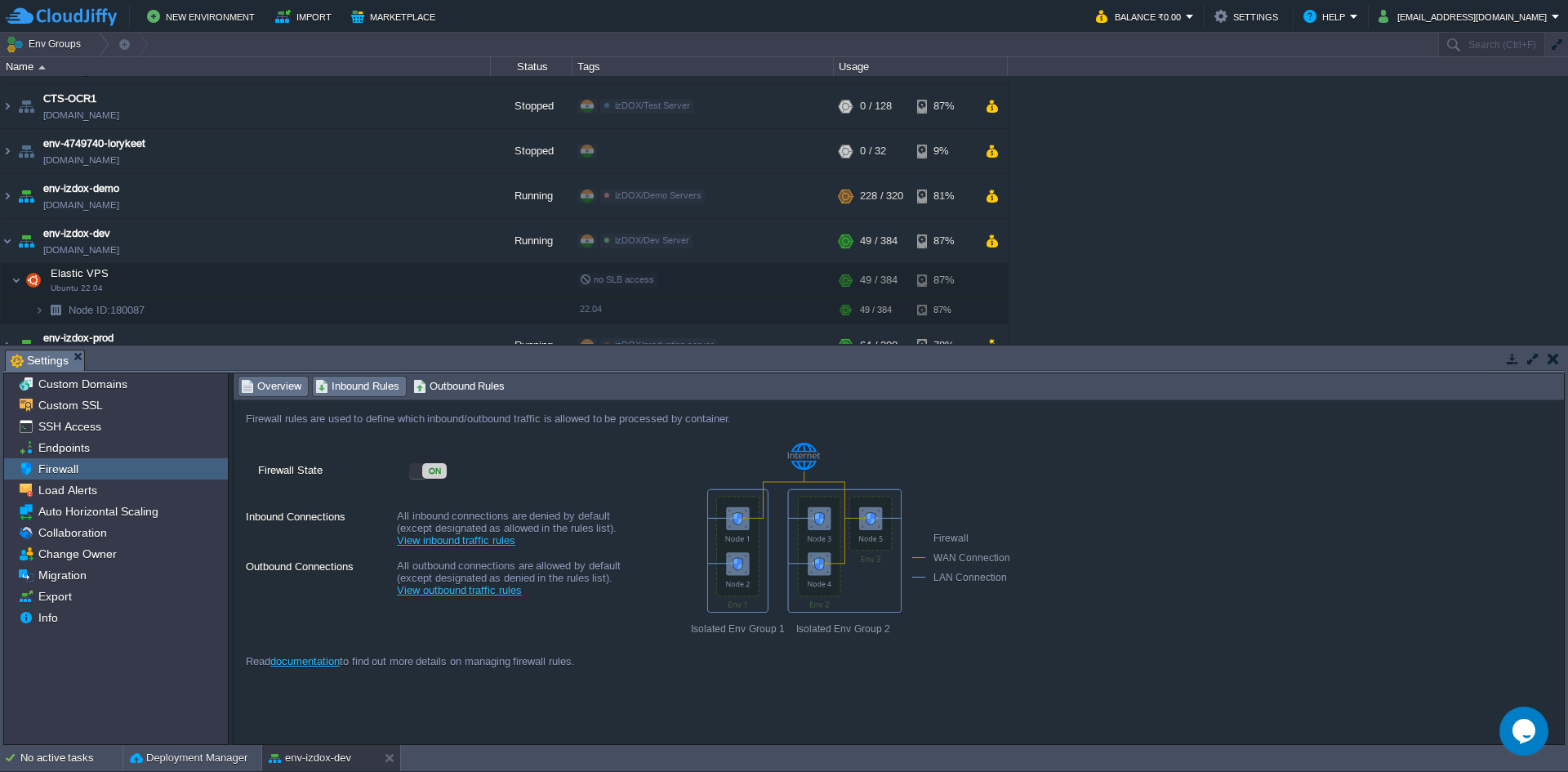
click at [361, 385] on span "Inbound Rules" at bounding box center [357, 386] width 84 height 18
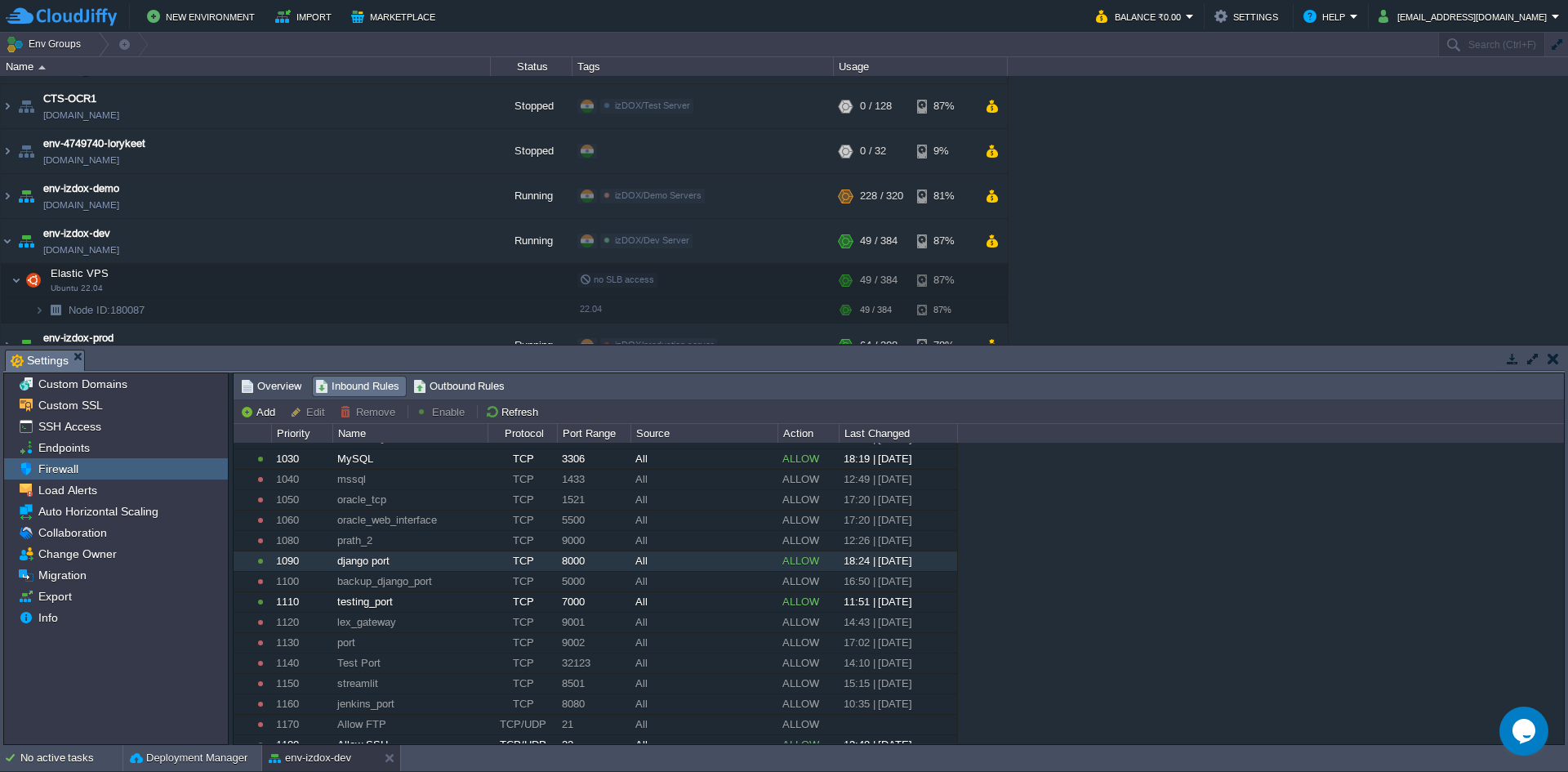
scroll to position [164, 0]
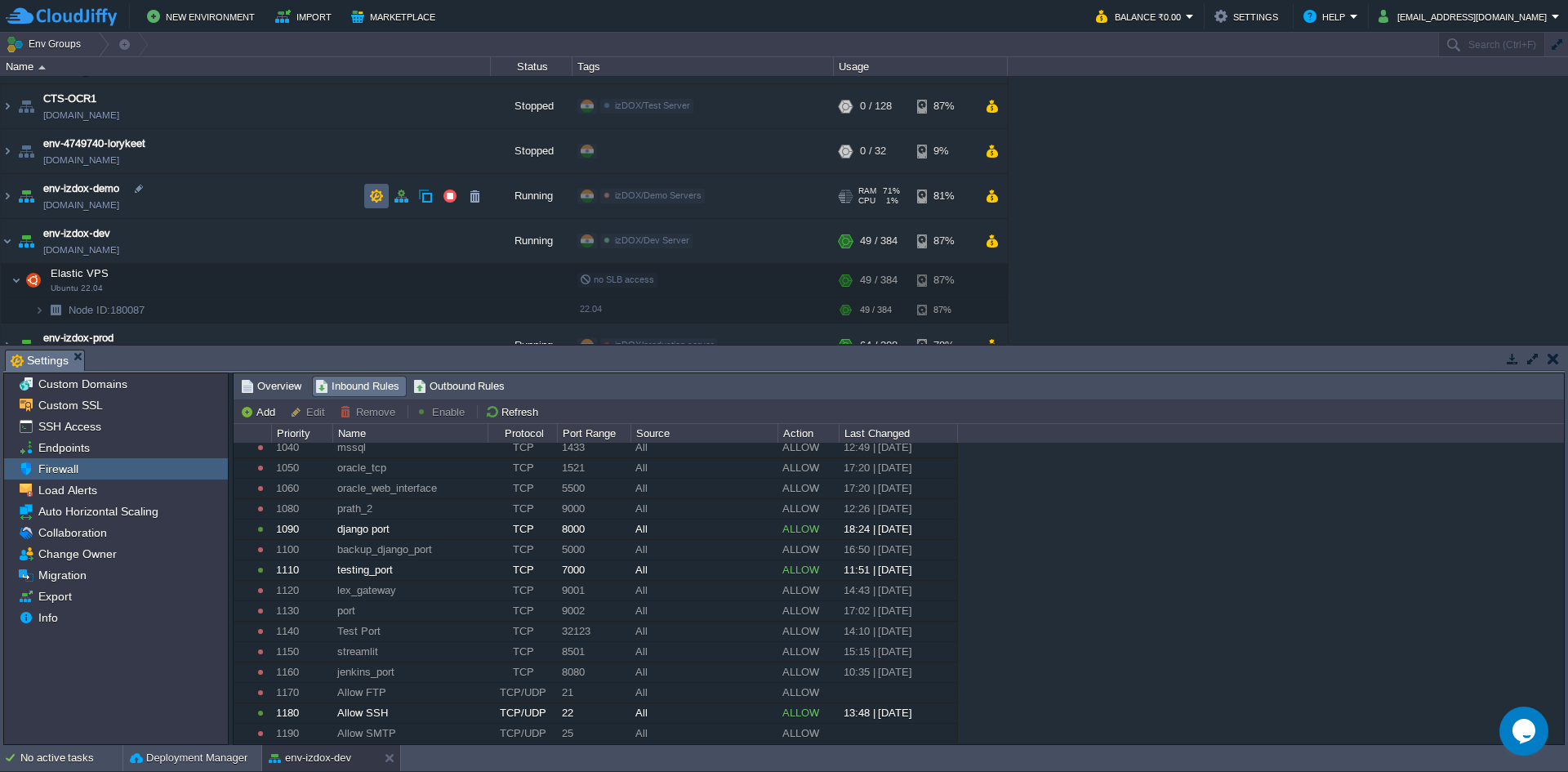
click at [368, 190] on td at bounding box center [376, 196] width 25 height 25
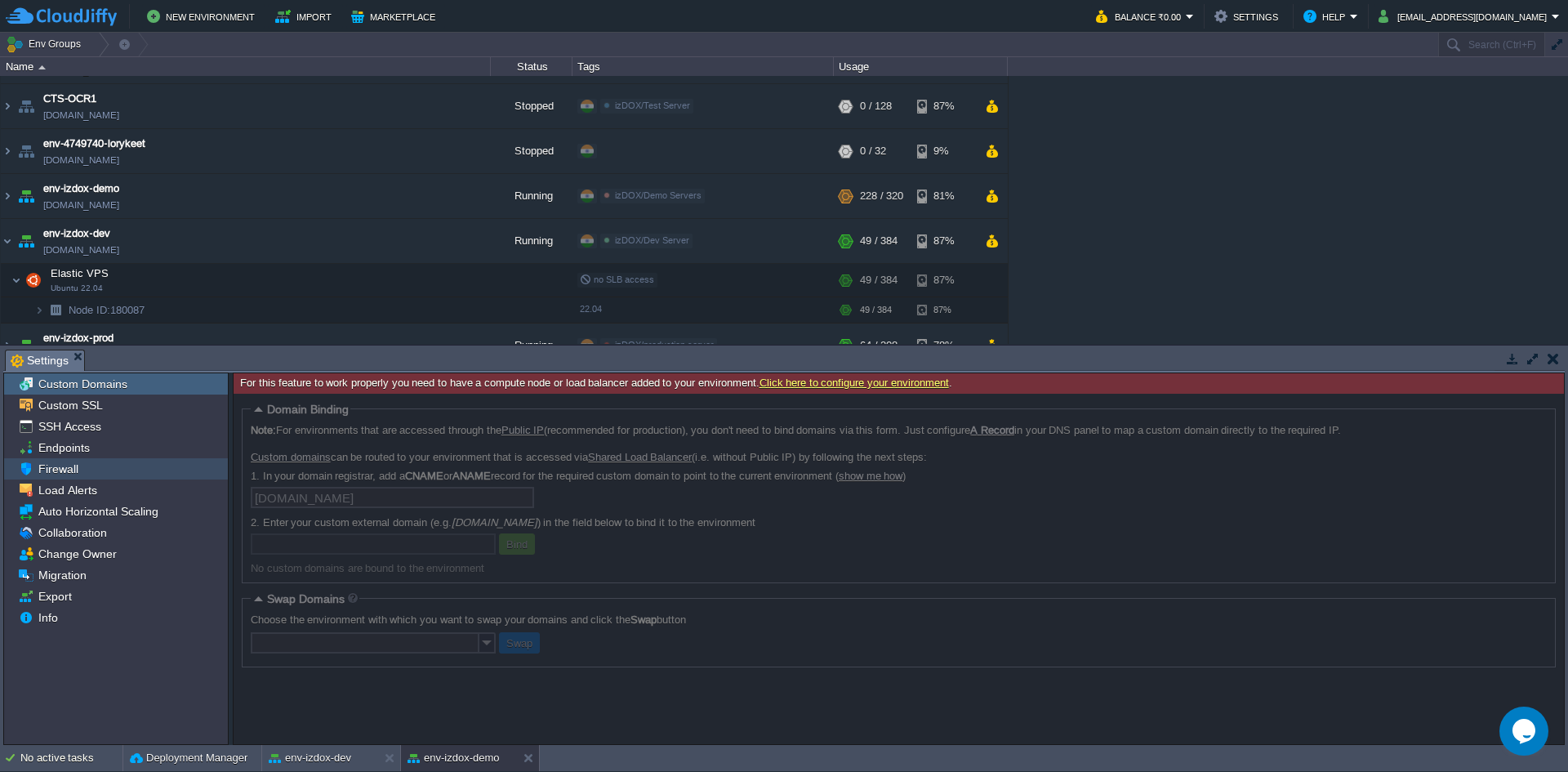
click at [128, 469] on div "Firewall" at bounding box center [115, 469] width 224 height 21
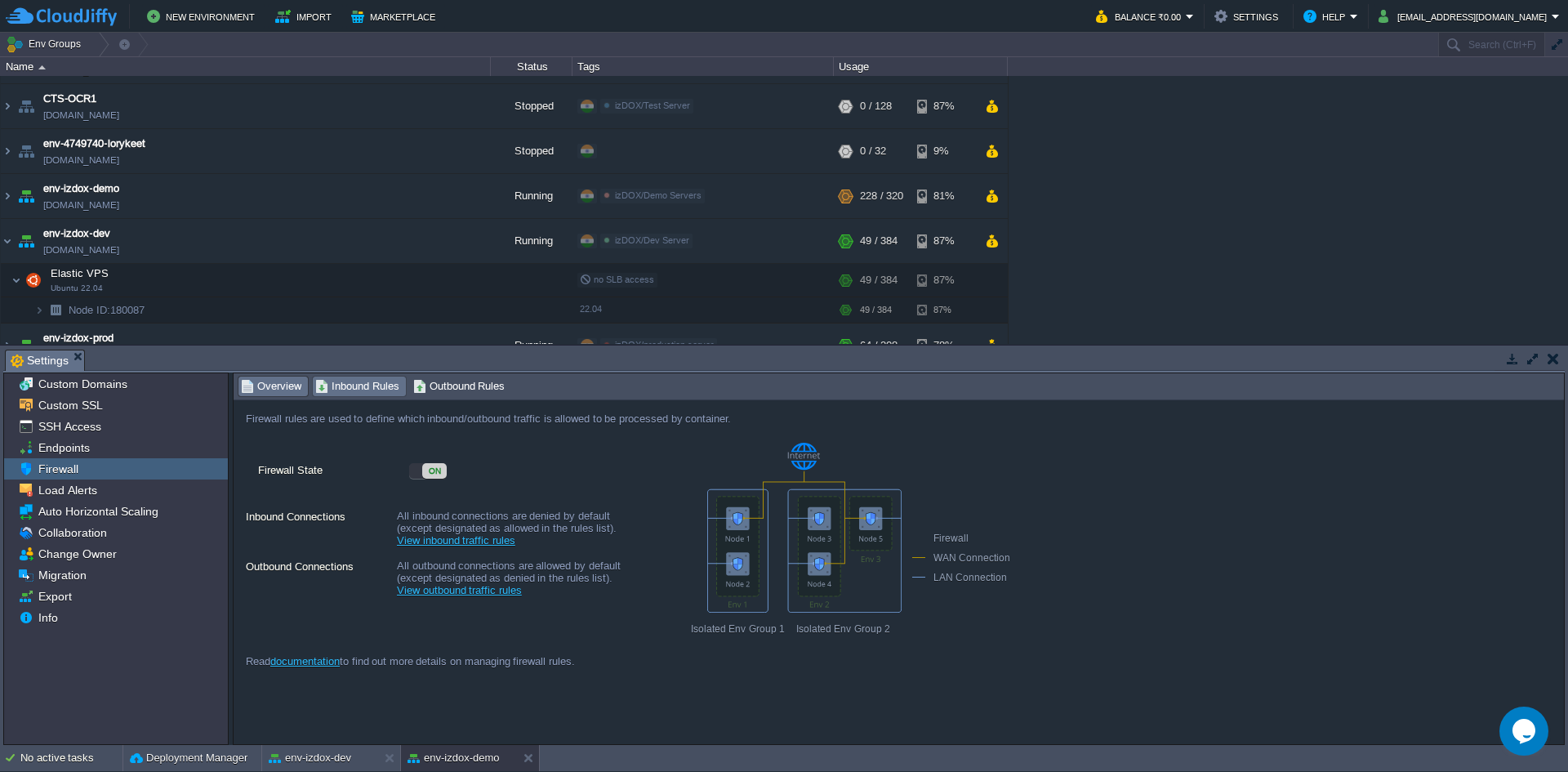
click at [331, 387] on span "Inbound Rules" at bounding box center [357, 386] width 84 height 18
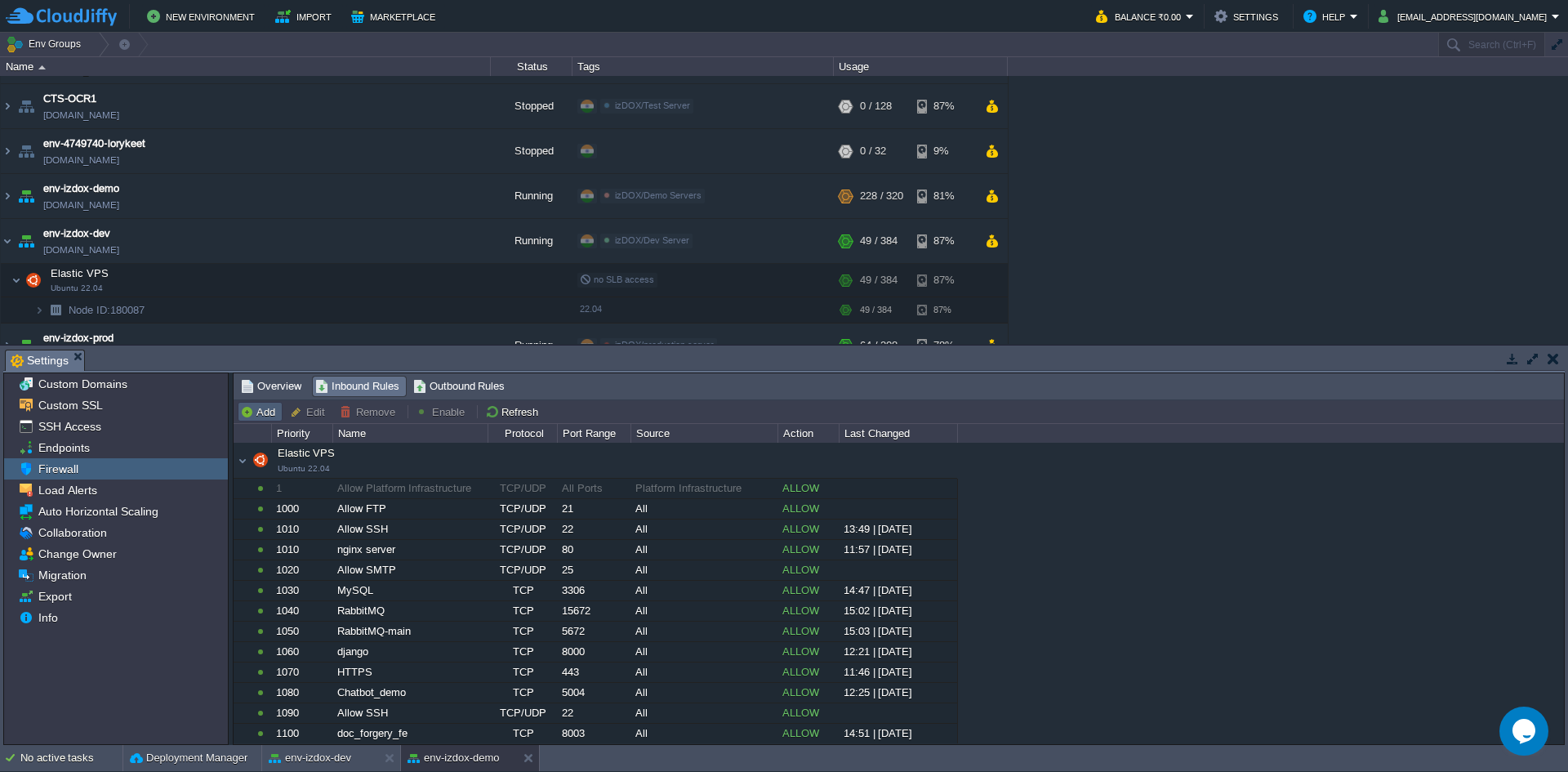
click at [262, 407] on button "Add" at bounding box center [260, 412] width 40 height 15
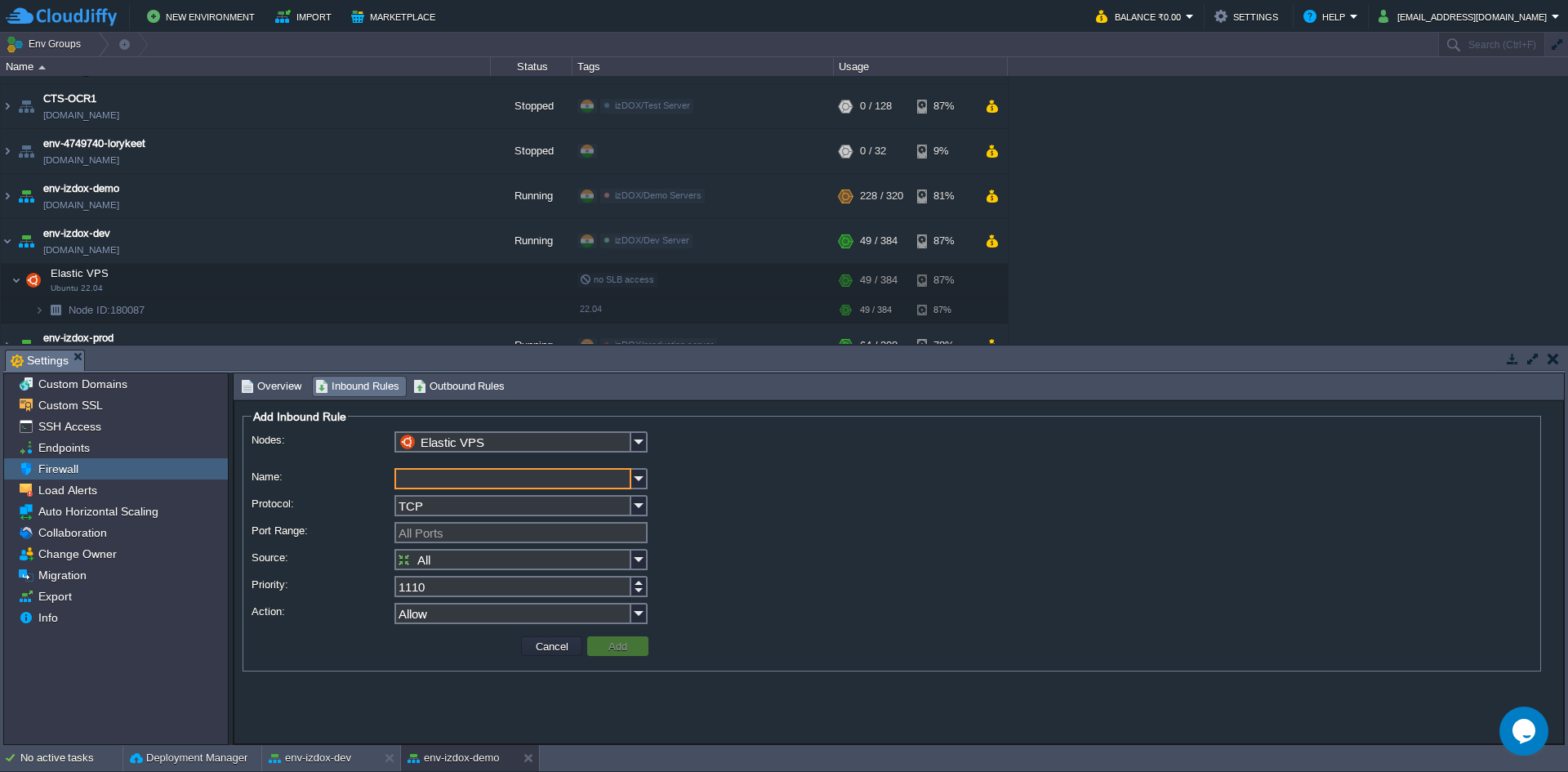
paste input "doc_forg_2"
type input "doc_forg_2"
click at [458, 539] on input "All Ports" at bounding box center [521, 533] width 253 height 21
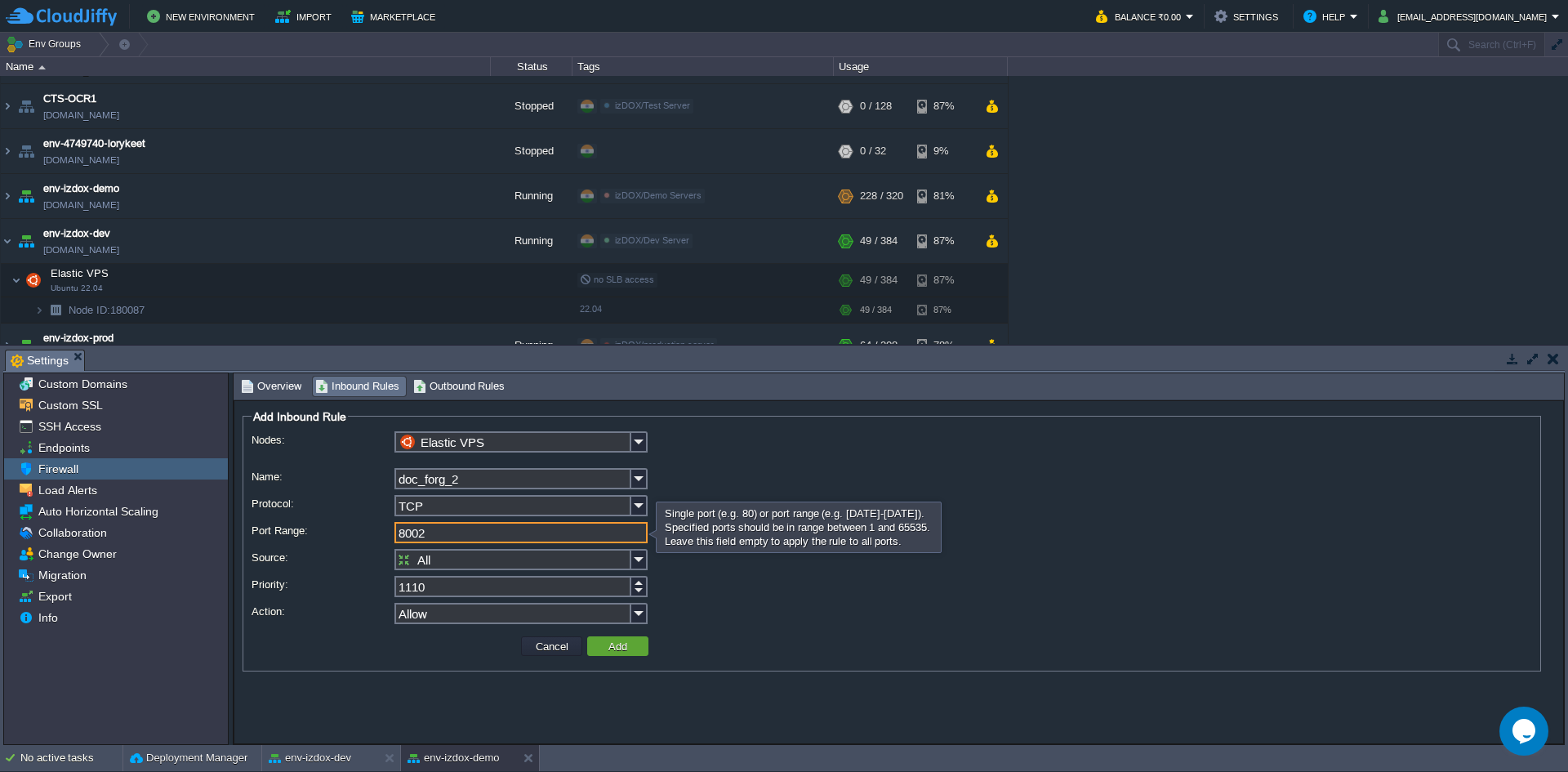
type input "8002"
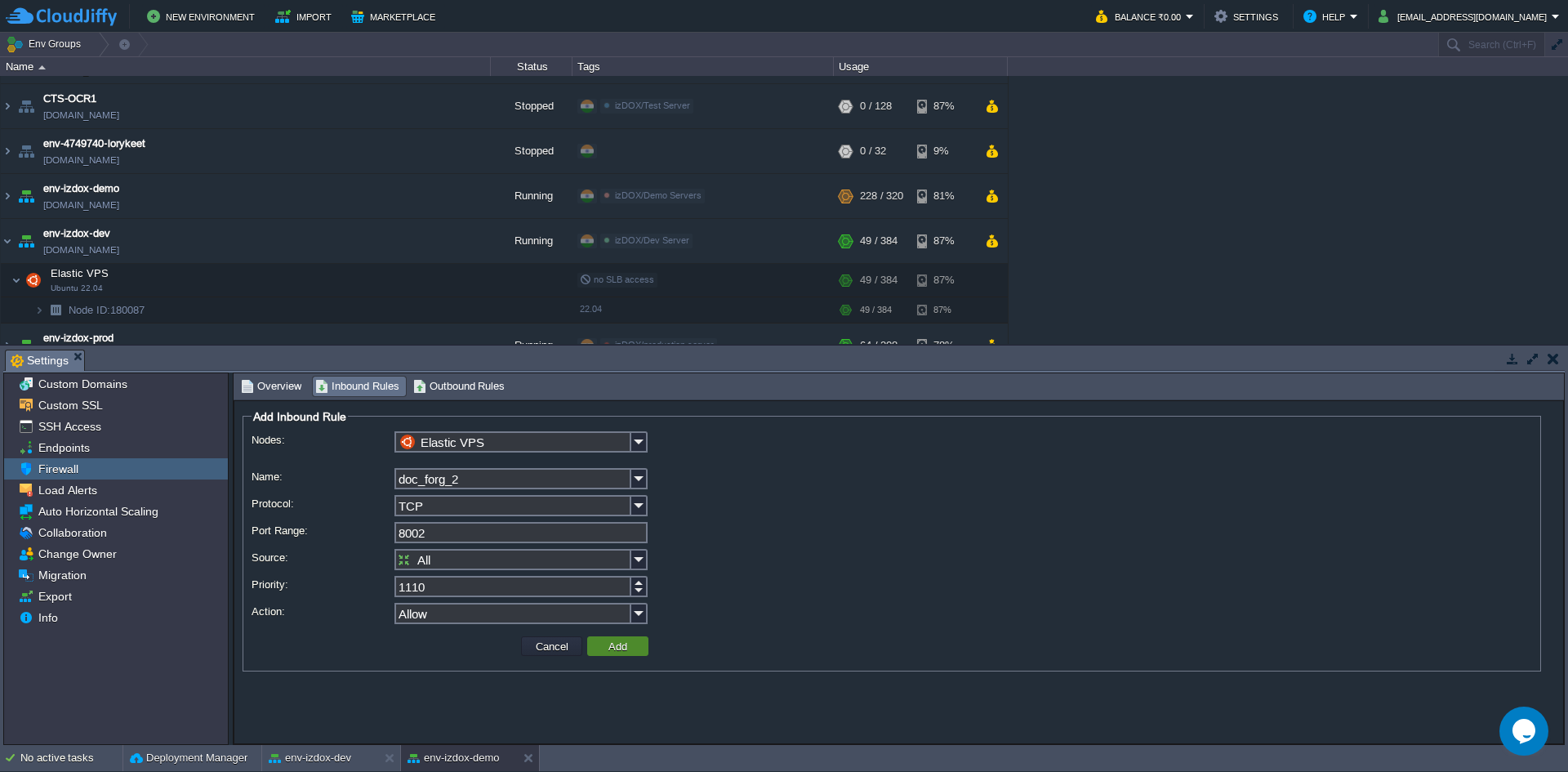
click at [631, 647] on button "Add" at bounding box center [617, 647] width 28 height 15
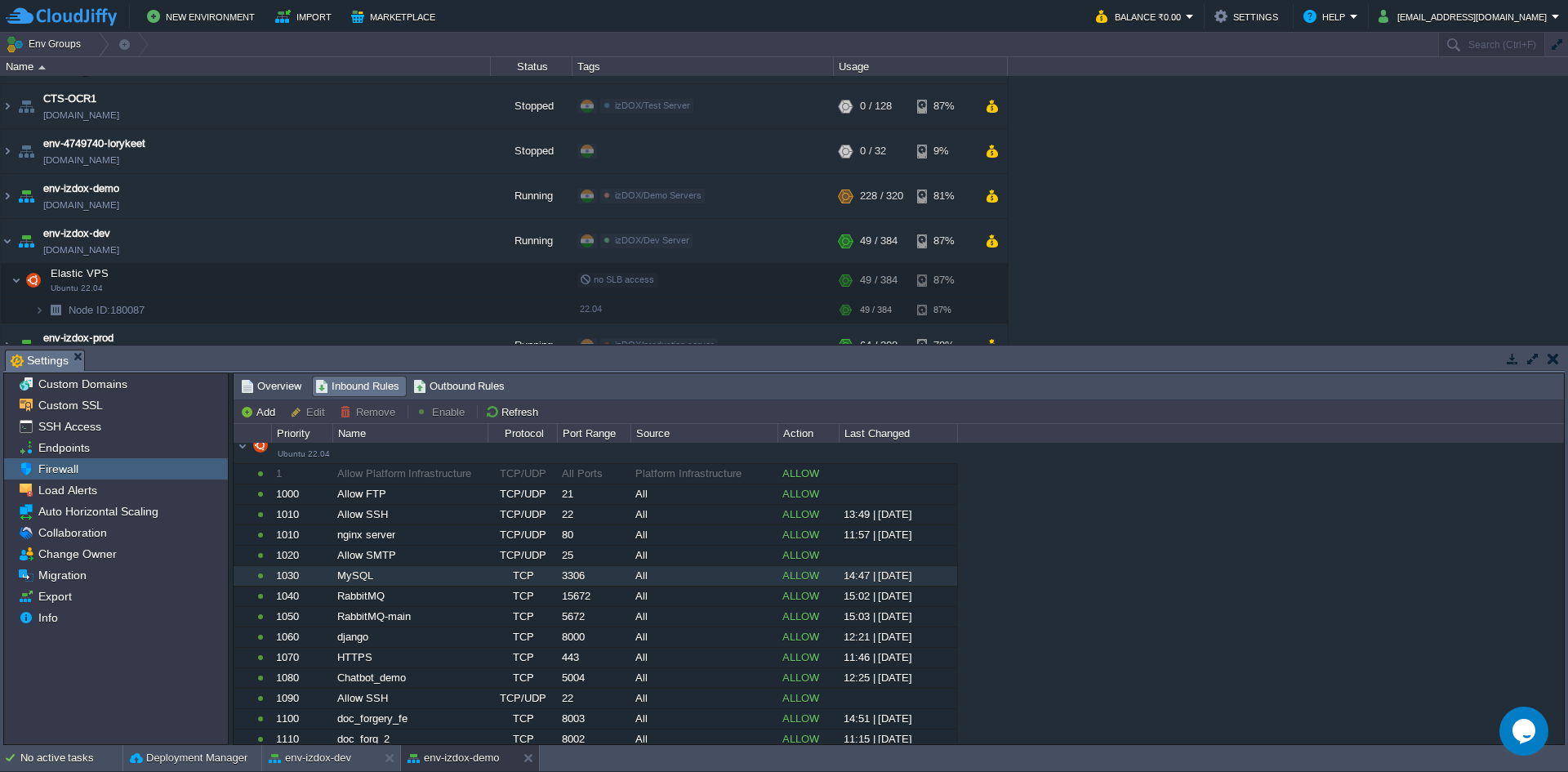
scroll to position [42, 0]
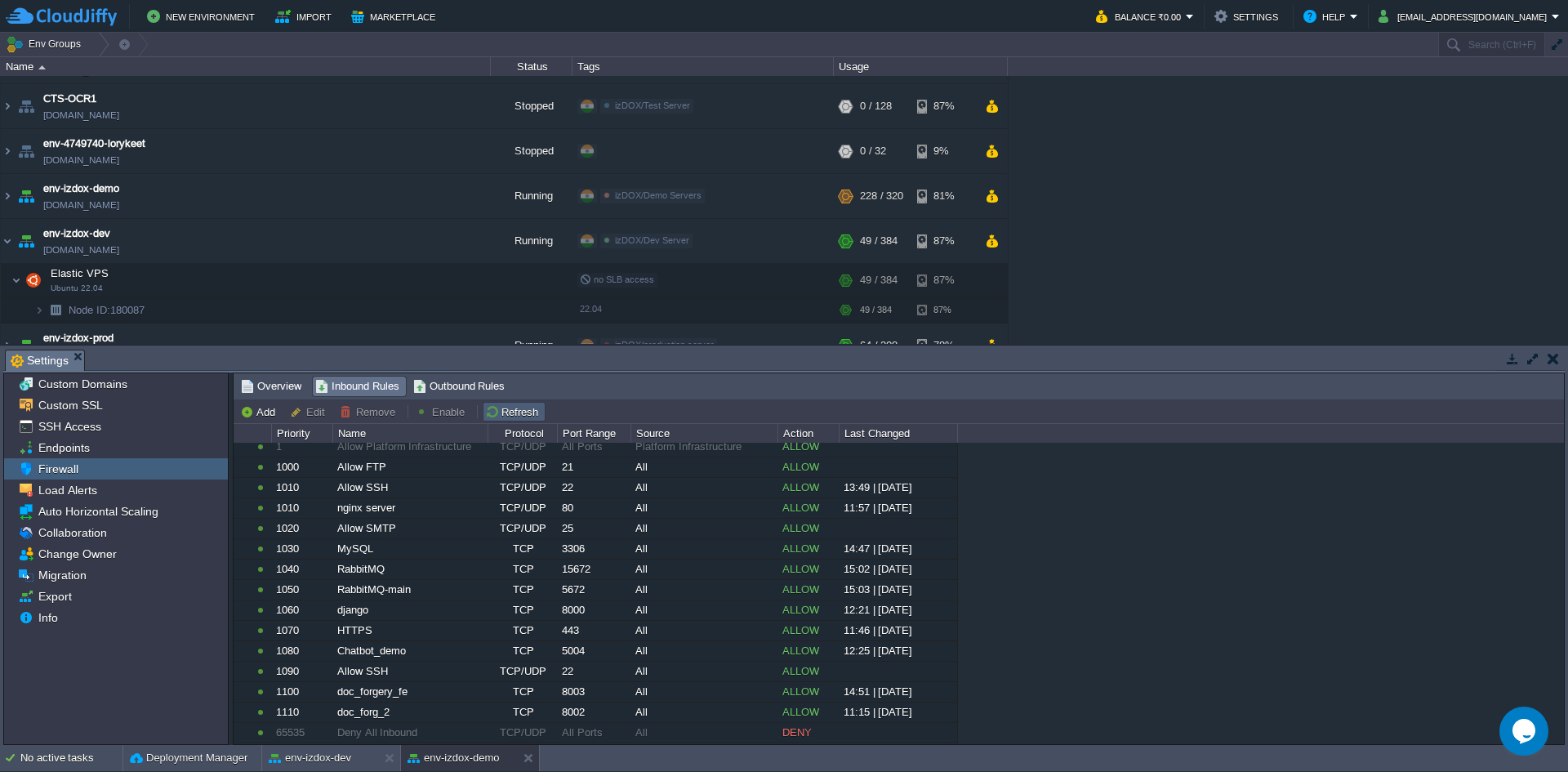
click at [510, 419] on button "Refresh" at bounding box center [514, 412] width 58 height 15
click at [519, 414] on button "Refresh" at bounding box center [514, 412] width 58 height 15
